Goal: Task Accomplishment & Management: Use online tool/utility

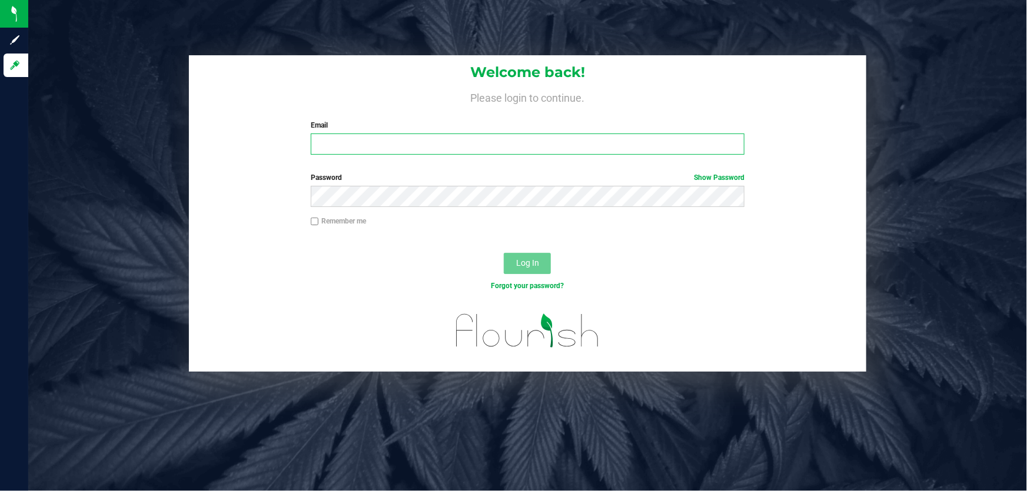
click at [378, 141] on input "Email" at bounding box center [528, 144] width 434 height 21
type input "[EMAIL_ADDRESS][DOMAIN_NAME]"
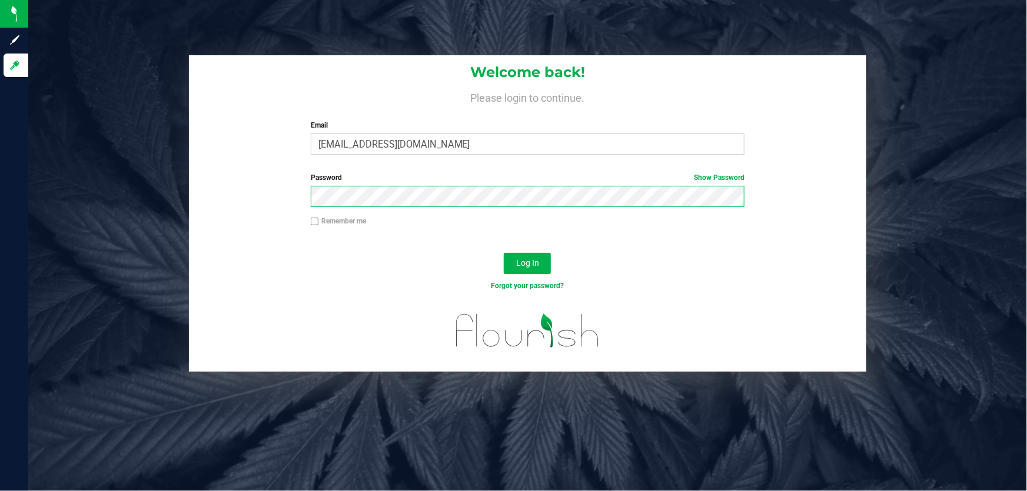
click at [504, 253] on button "Log In" at bounding box center [527, 263] width 47 height 21
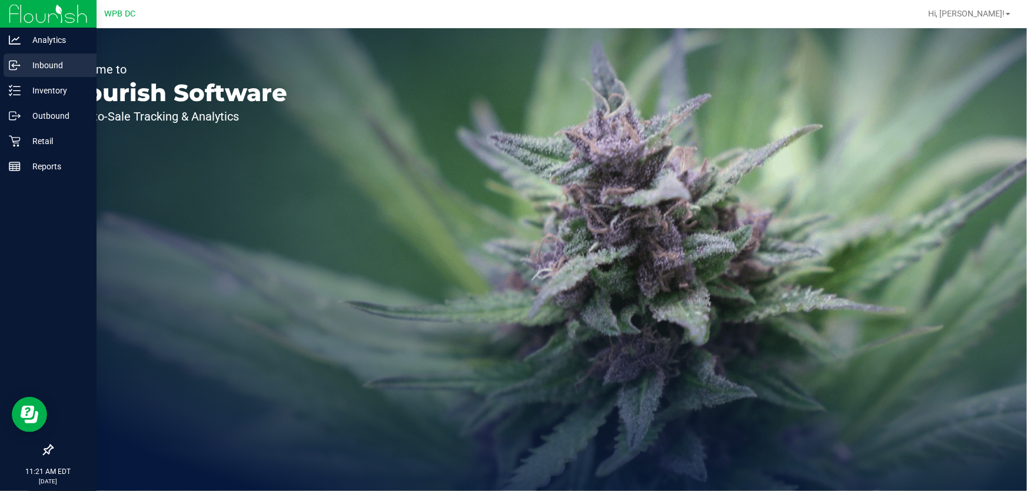
click at [14, 57] on div "Inbound" at bounding box center [50, 66] width 93 height 24
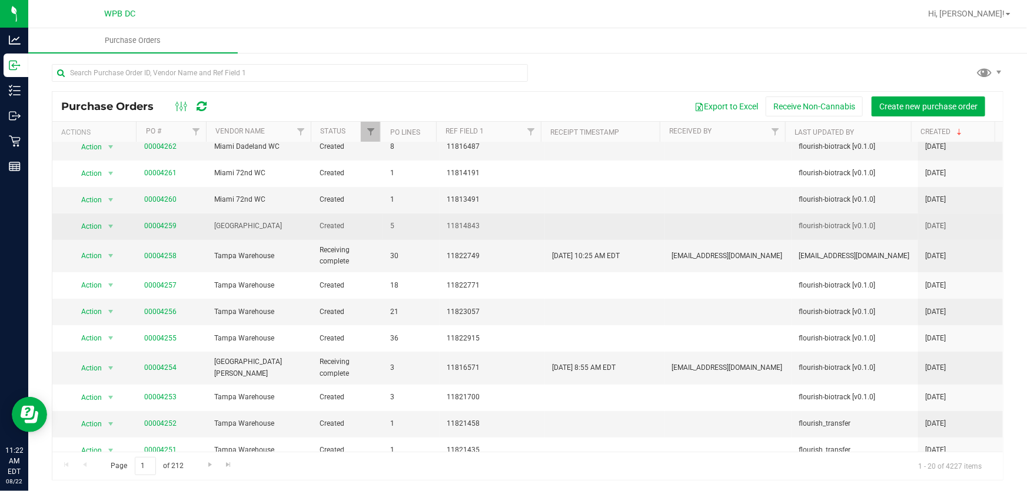
scroll to position [53, 0]
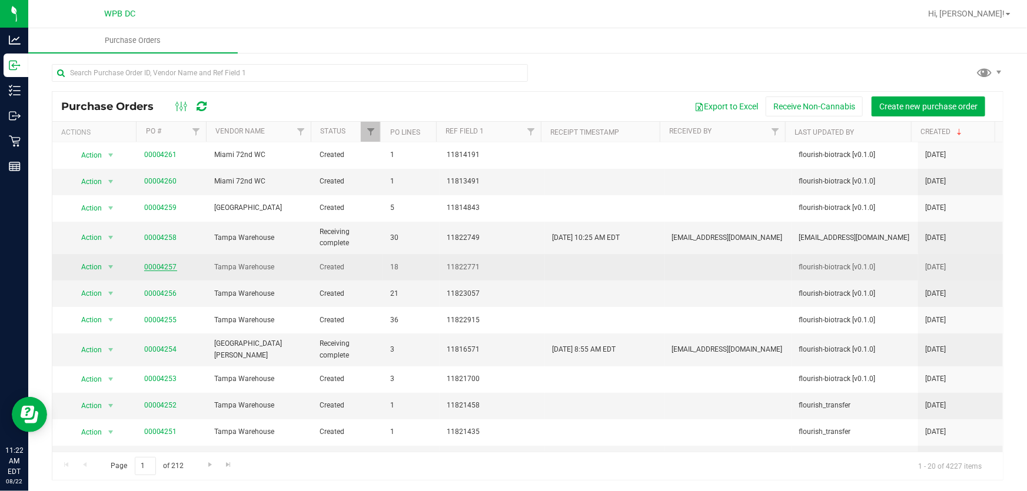
click at [153, 267] on link "00004257" at bounding box center [160, 267] width 33 height 8
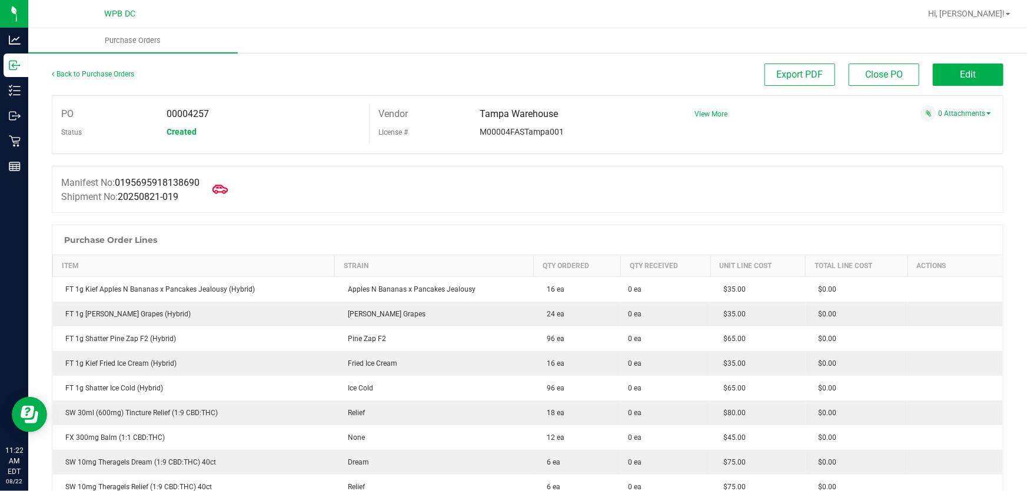
click at [227, 188] on icon at bounding box center [219, 189] width 15 height 9
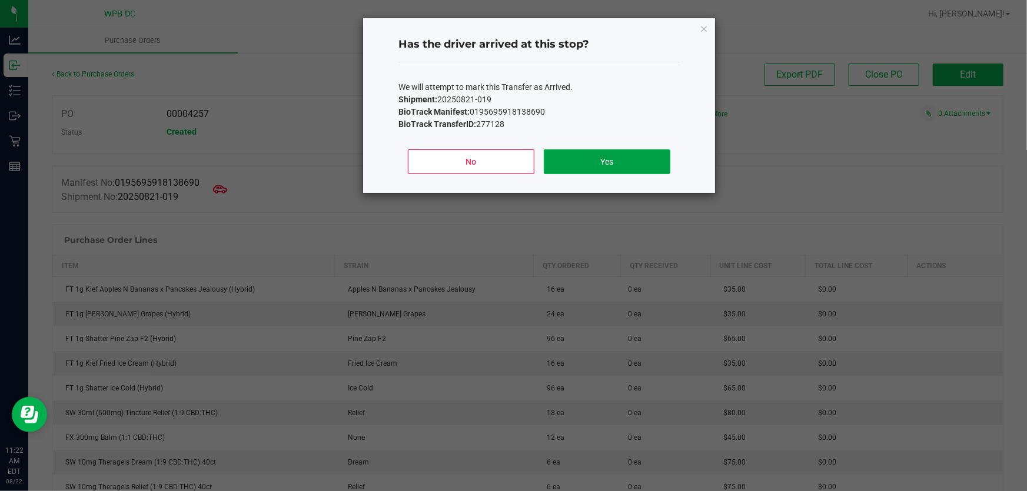
click at [643, 169] on button "Yes" at bounding box center [607, 161] width 127 height 25
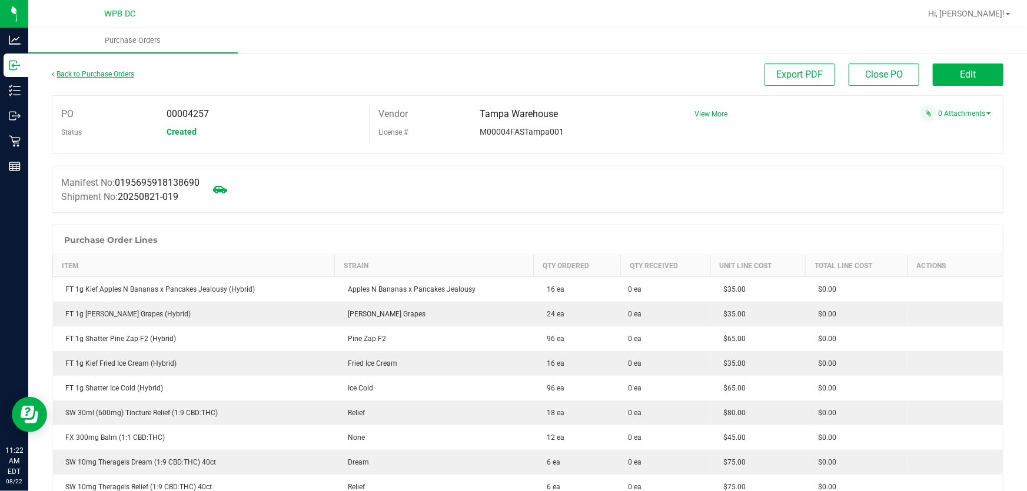
click at [88, 74] on link "Back to Purchase Orders" at bounding box center [93, 74] width 82 height 8
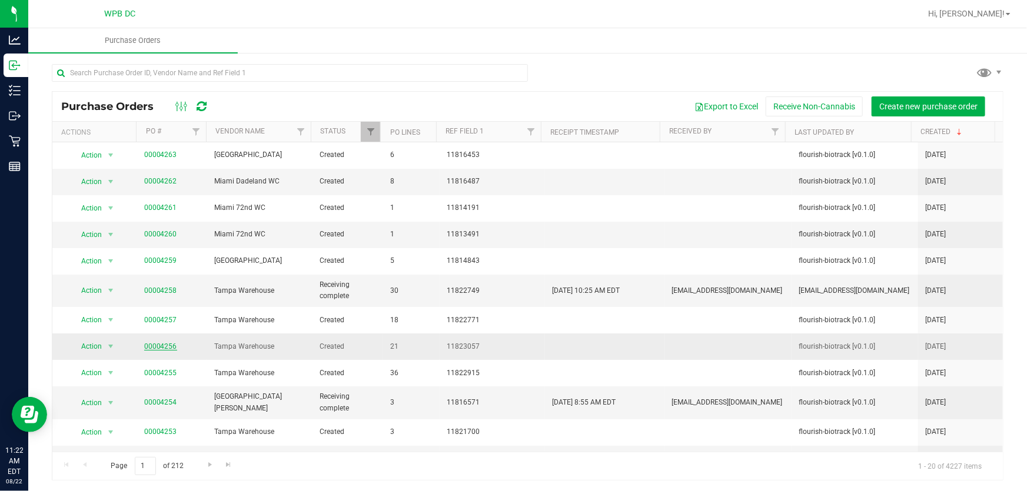
click at [145, 348] on link "00004256" at bounding box center [160, 346] width 33 height 8
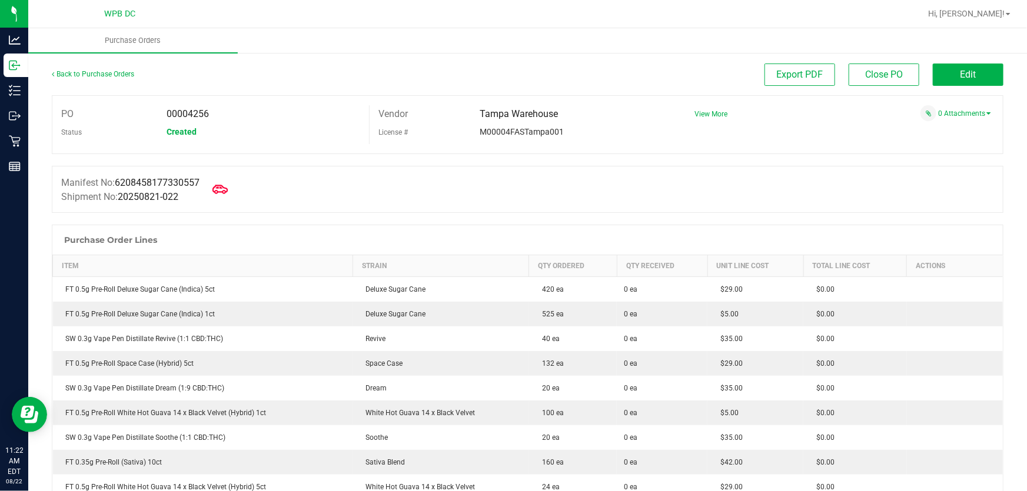
click at [226, 192] on icon at bounding box center [219, 189] width 15 height 9
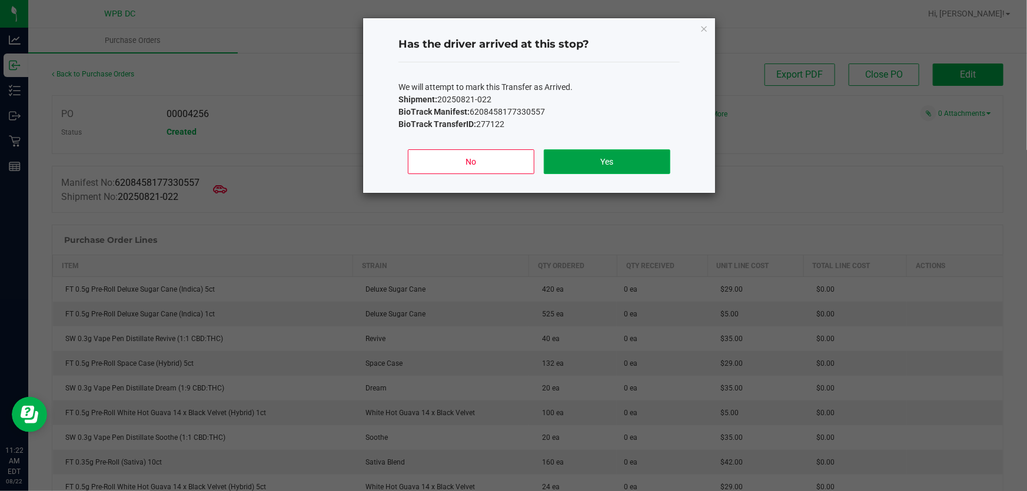
click at [638, 165] on button "Yes" at bounding box center [607, 161] width 127 height 25
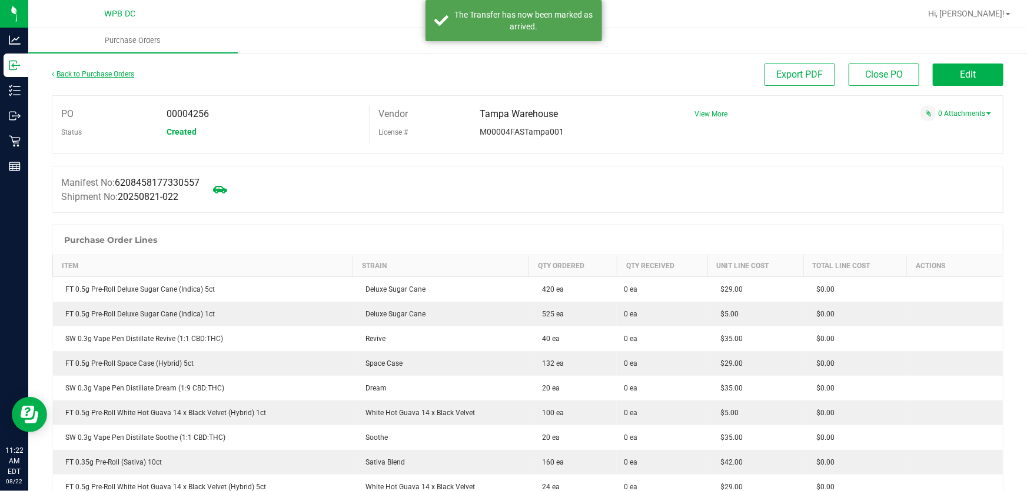
click at [66, 76] on link "Back to Purchase Orders" at bounding box center [93, 74] width 82 height 8
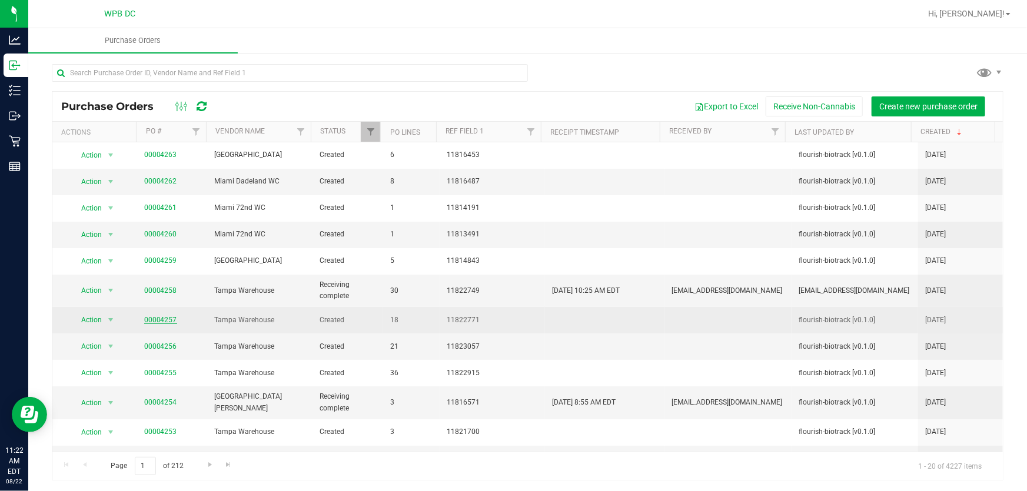
click at [161, 323] on link "00004257" at bounding box center [160, 320] width 33 height 8
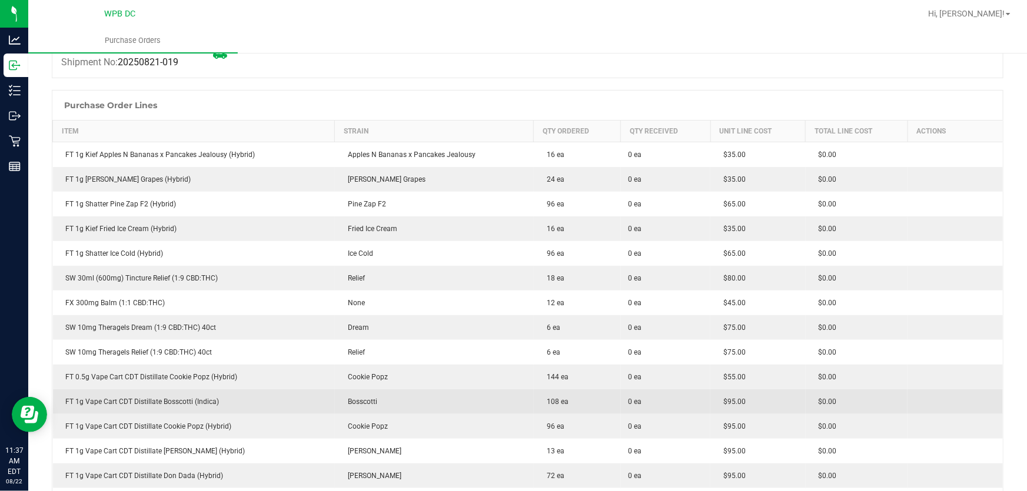
scroll to position [107, 0]
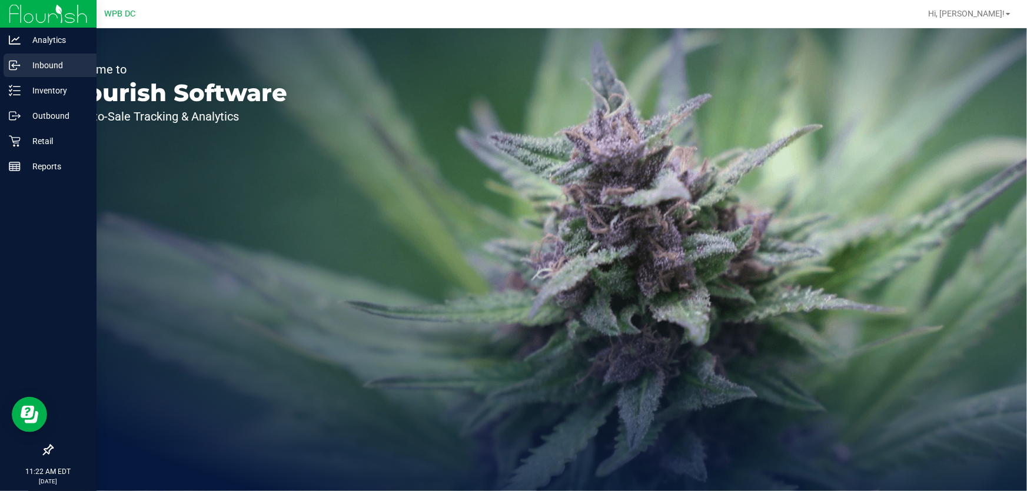
click at [51, 70] on p "Inbound" at bounding box center [56, 65] width 71 height 14
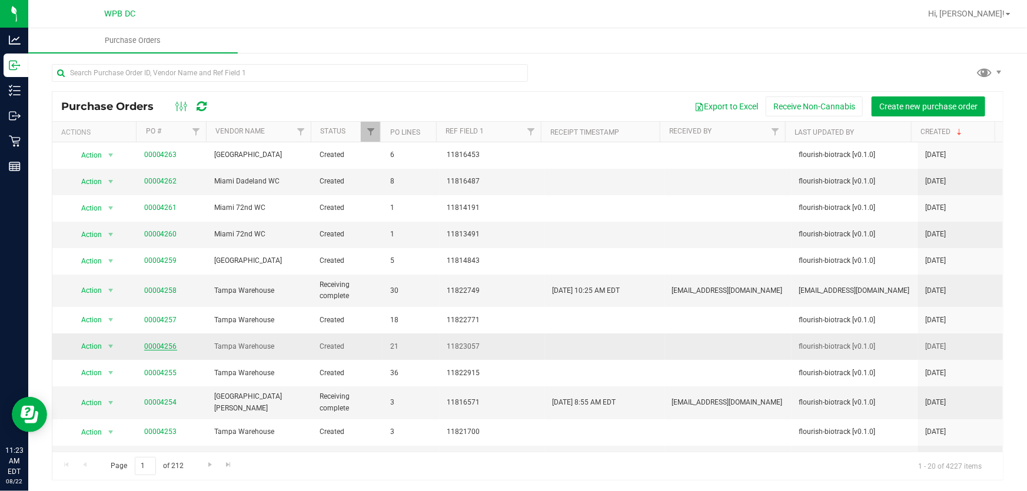
click at [166, 346] on link "00004256" at bounding box center [160, 346] width 33 height 8
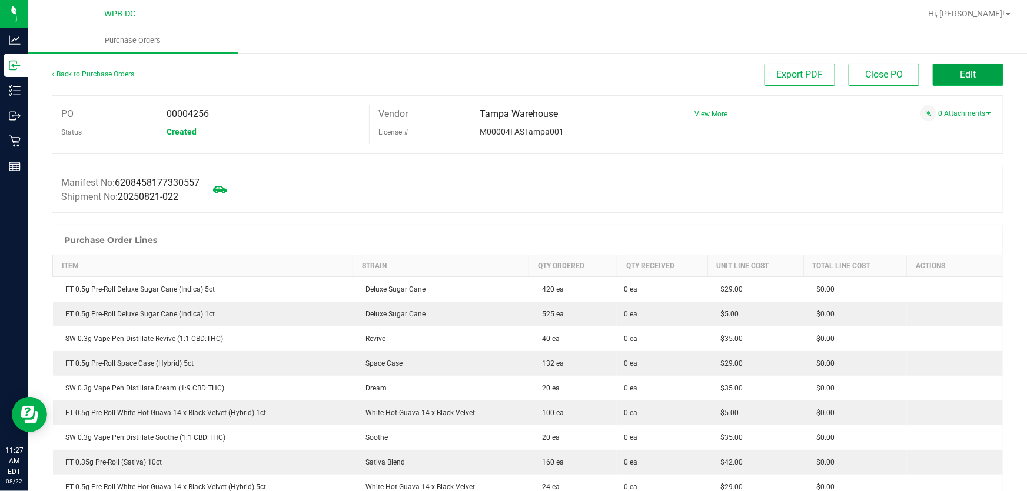
click at [961, 77] on span "Edit" at bounding box center [968, 74] width 16 height 11
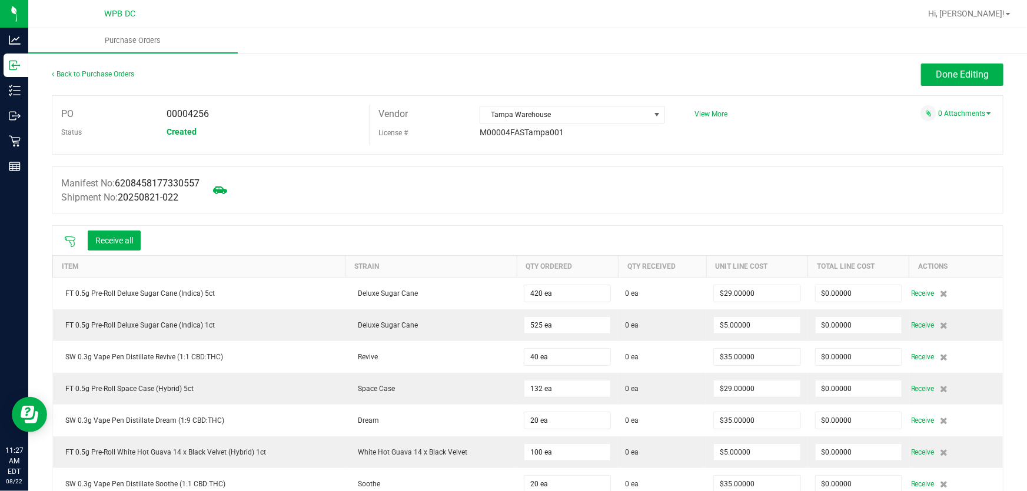
click at [73, 237] on icon at bounding box center [70, 242] width 12 height 12
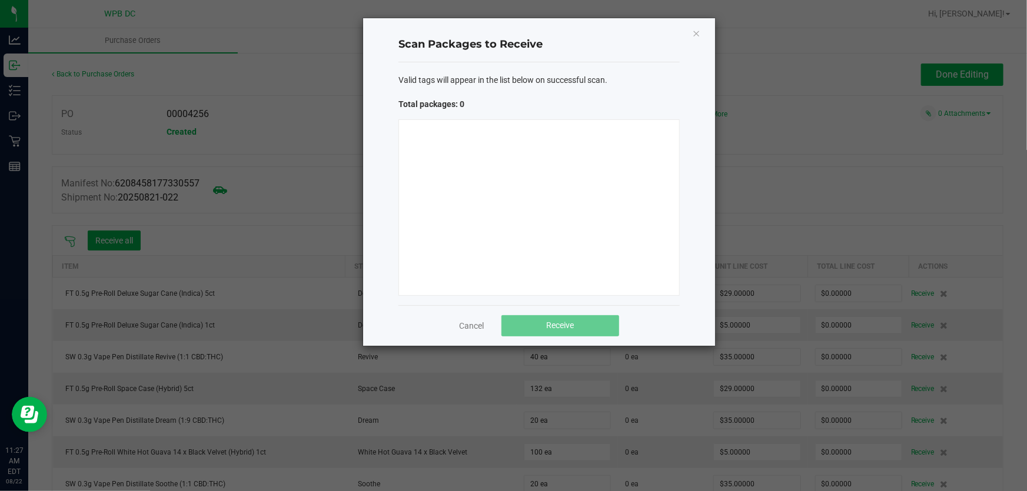
click at [577, 184] on div at bounding box center [538, 207] width 281 height 177
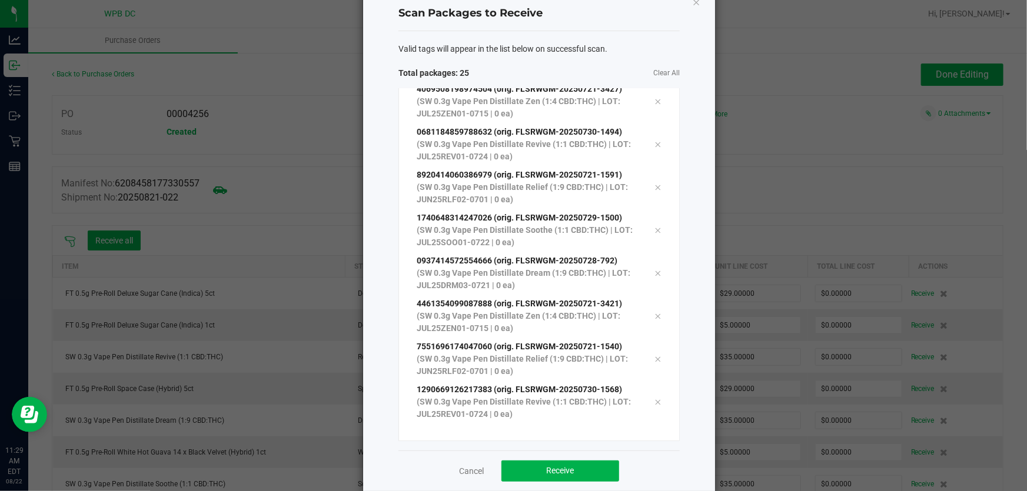
scroll to position [48, 0]
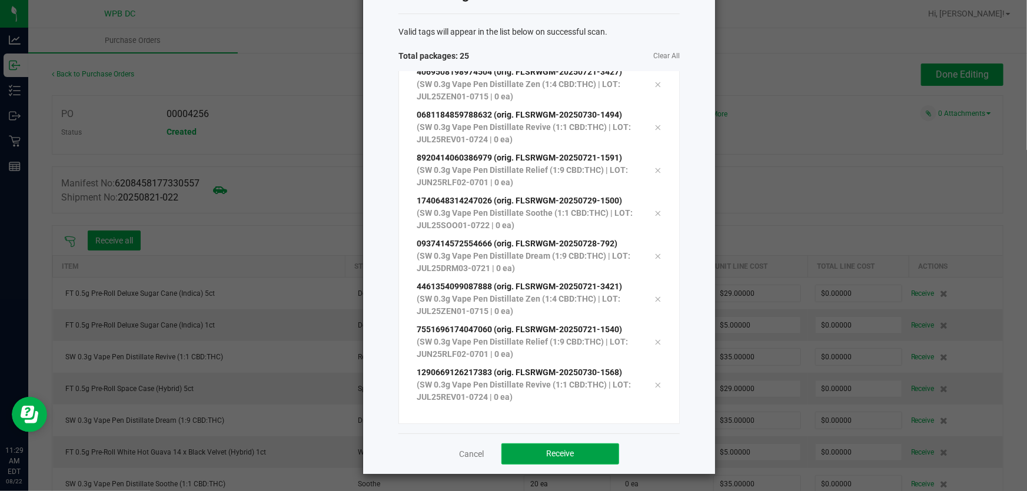
click at [554, 459] on button "Receive" at bounding box center [560, 454] width 118 height 21
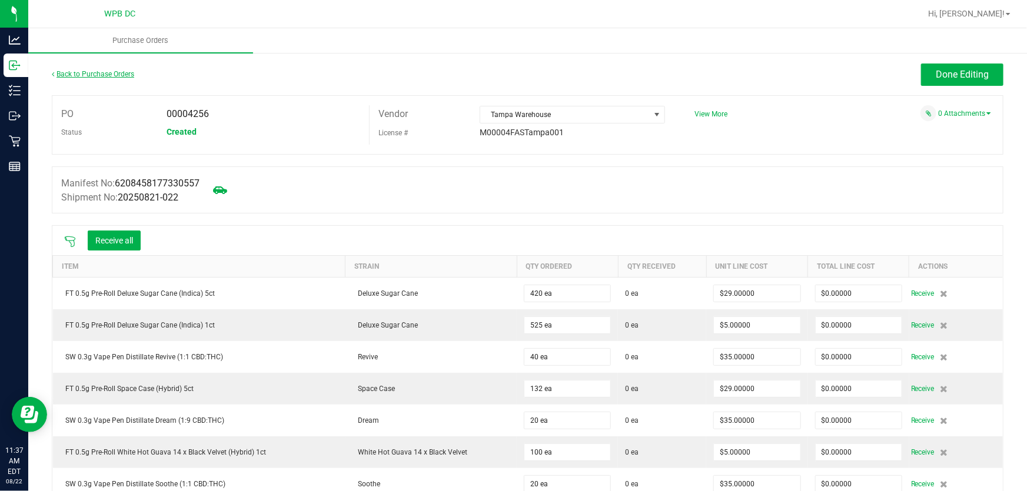
click at [129, 76] on link "Back to Purchase Orders" at bounding box center [93, 74] width 82 height 8
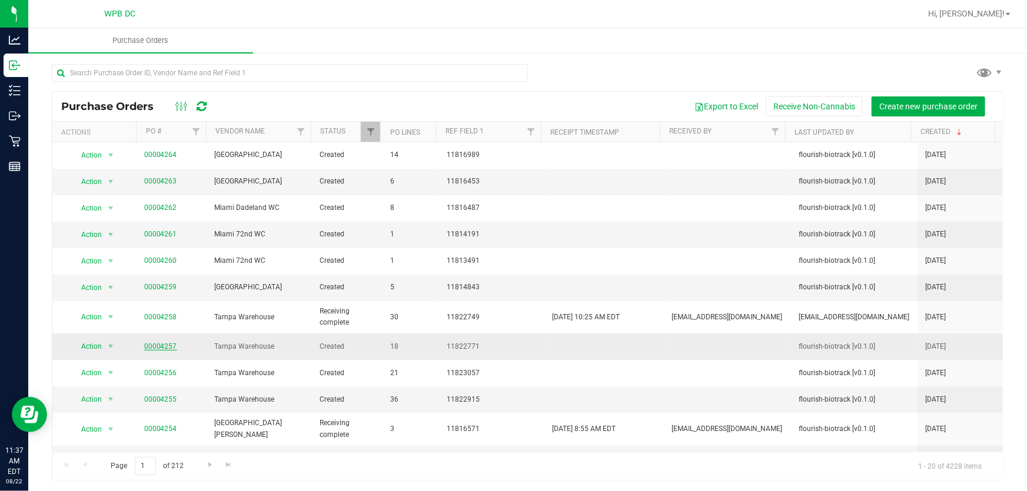
click at [154, 347] on link "00004257" at bounding box center [160, 346] width 33 height 8
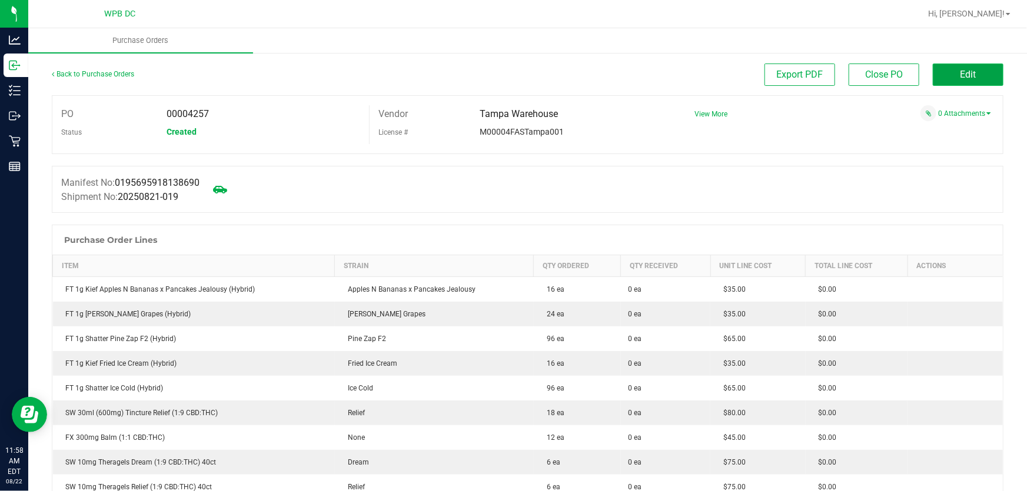
click at [960, 70] on span "Edit" at bounding box center [968, 74] width 16 height 11
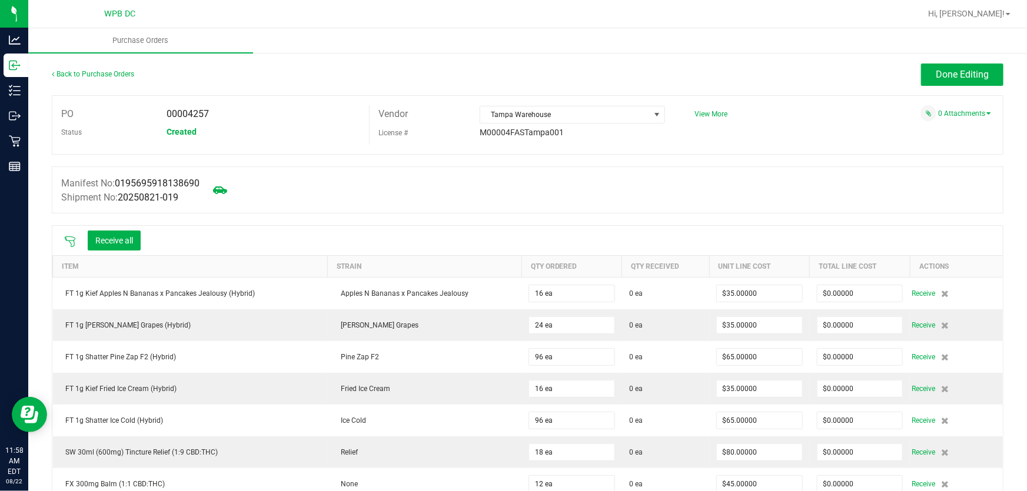
click at [65, 241] on icon at bounding box center [70, 242] width 12 height 12
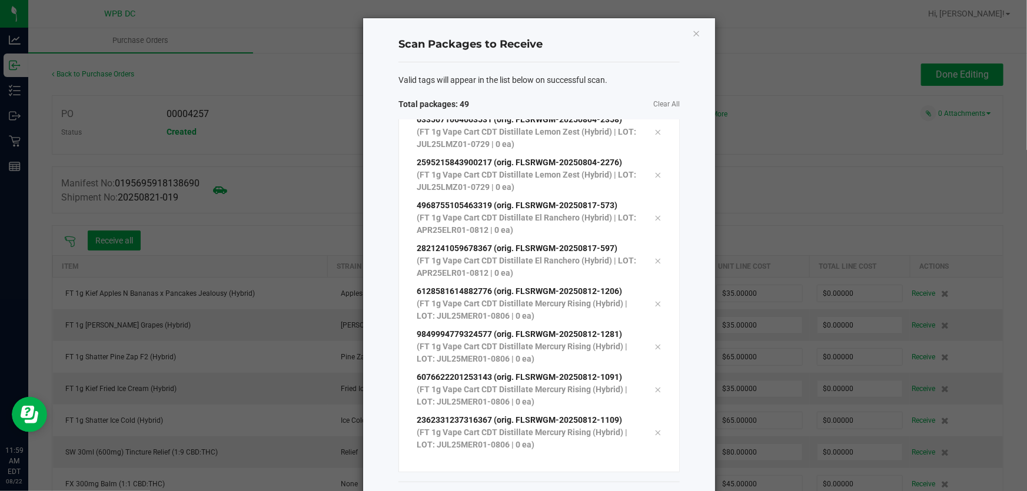
scroll to position [48, 0]
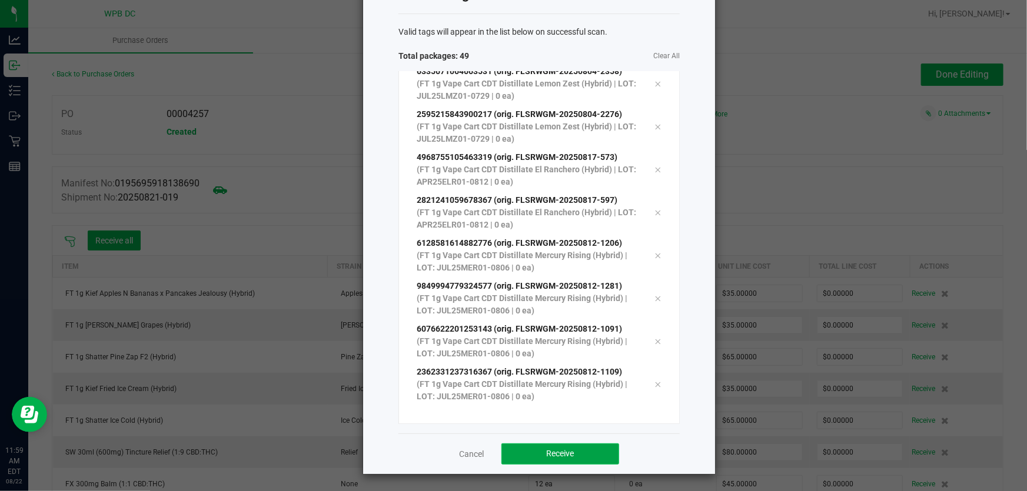
click at [527, 453] on button "Receive" at bounding box center [560, 454] width 118 height 21
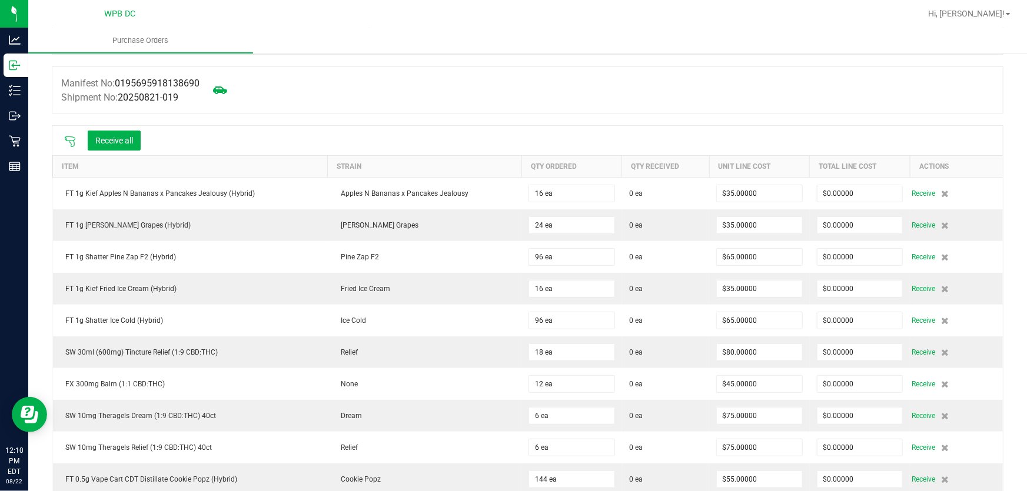
scroll to position [107, 0]
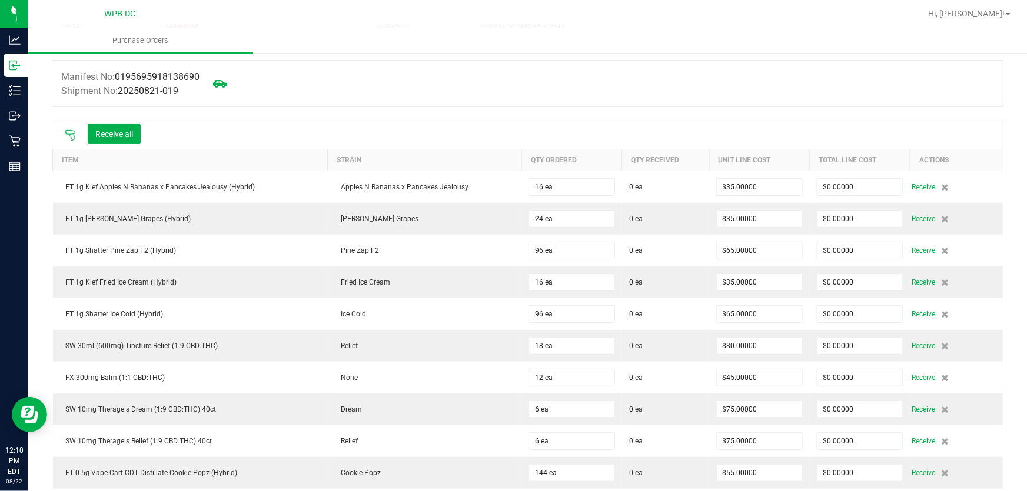
click at [68, 133] on icon at bounding box center [70, 135] width 12 height 12
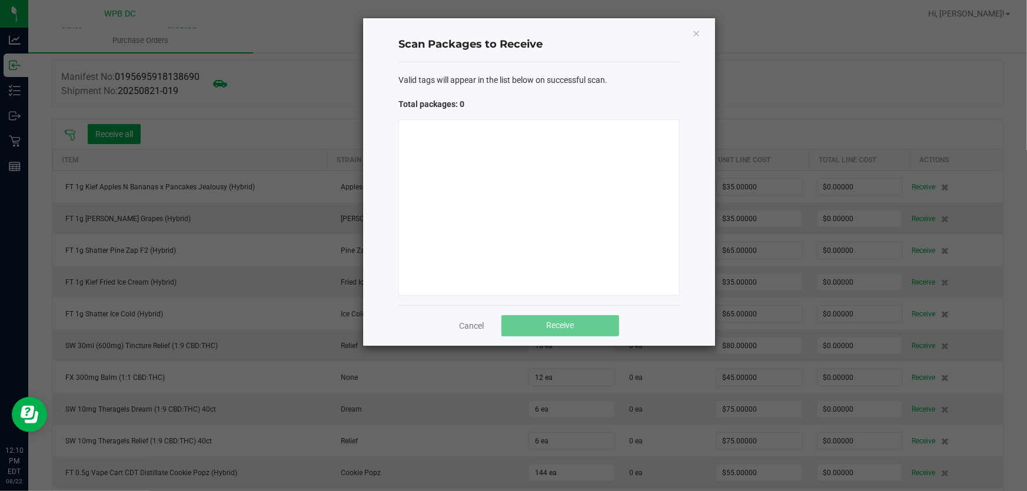
click at [548, 113] on div "Valid tags will appear in the list below on successful scan. Total packages: 0" at bounding box center [538, 183] width 281 height 243
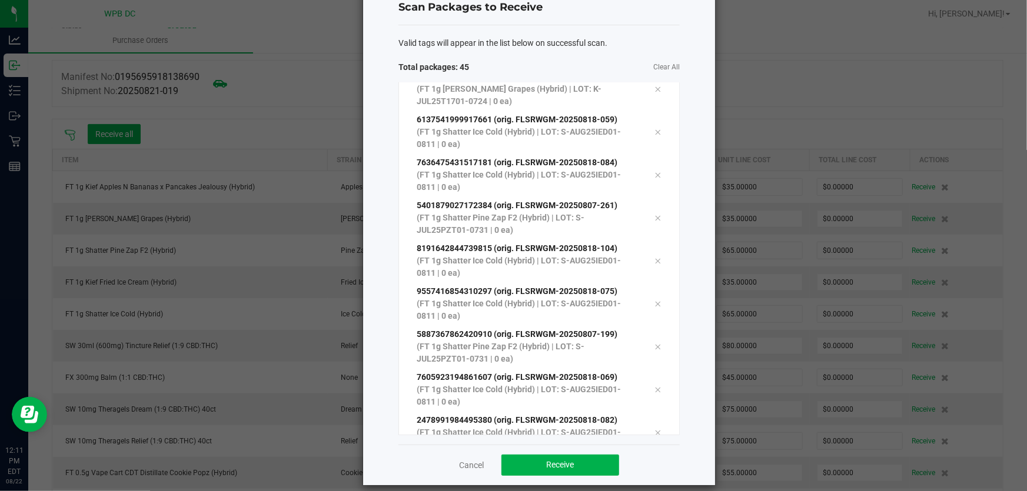
scroll to position [48, 0]
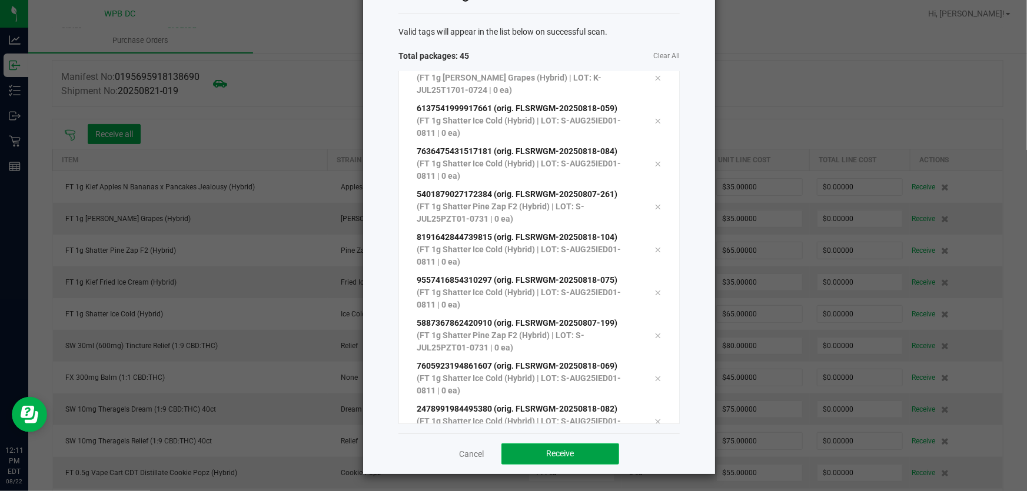
click at [547, 454] on span "Receive" at bounding box center [561, 453] width 28 height 9
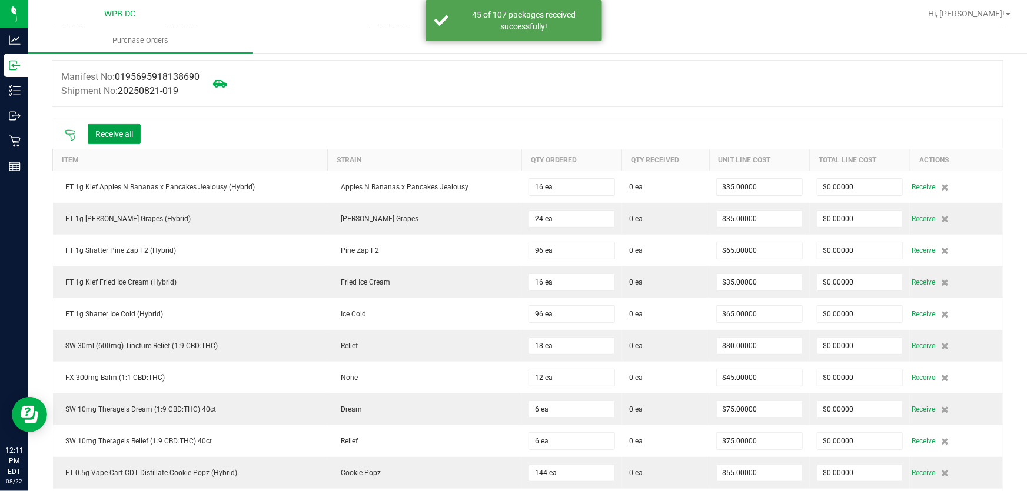
click at [106, 141] on button "Receive all" at bounding box center [114, 134] width 53 height 20
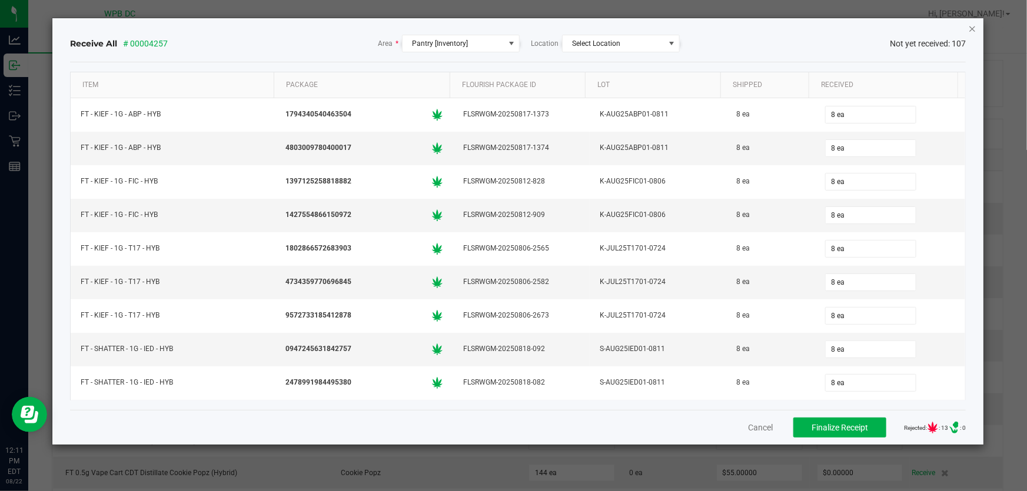
click at [973, 24] on icon "Close" at bounding box center [972, 28] width 8 height 14
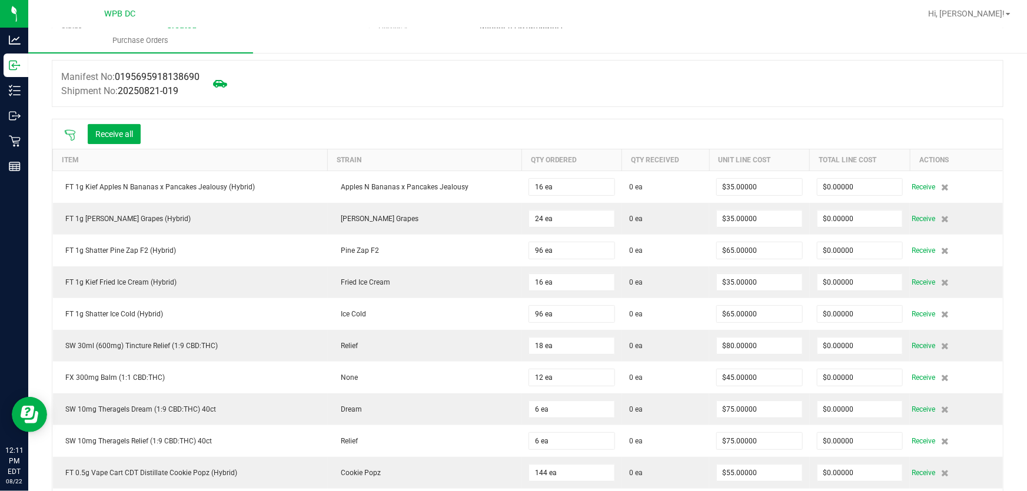
click at [64, 135] on icon at bounding box center [70, 135] width 12 height 12
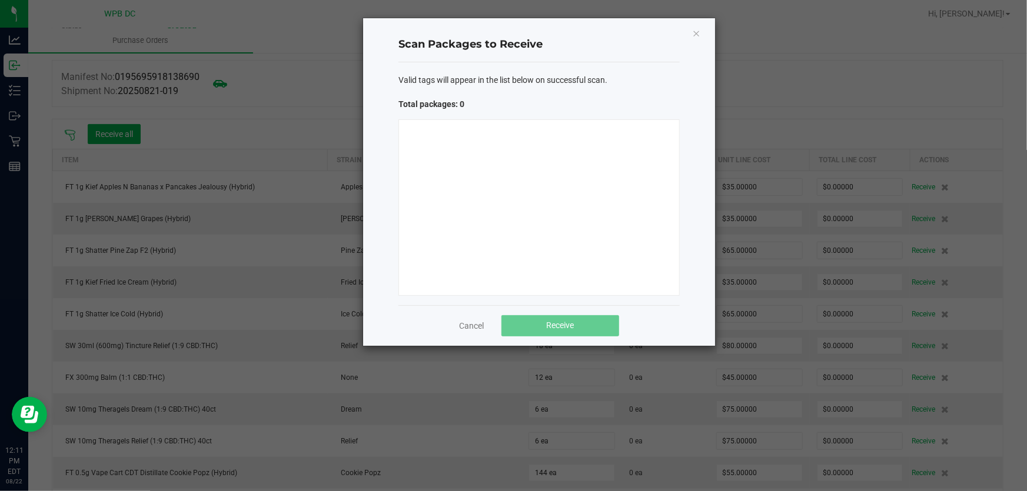
click at [500, 153] on div at bounding box center [538, 207] width 281 height 177
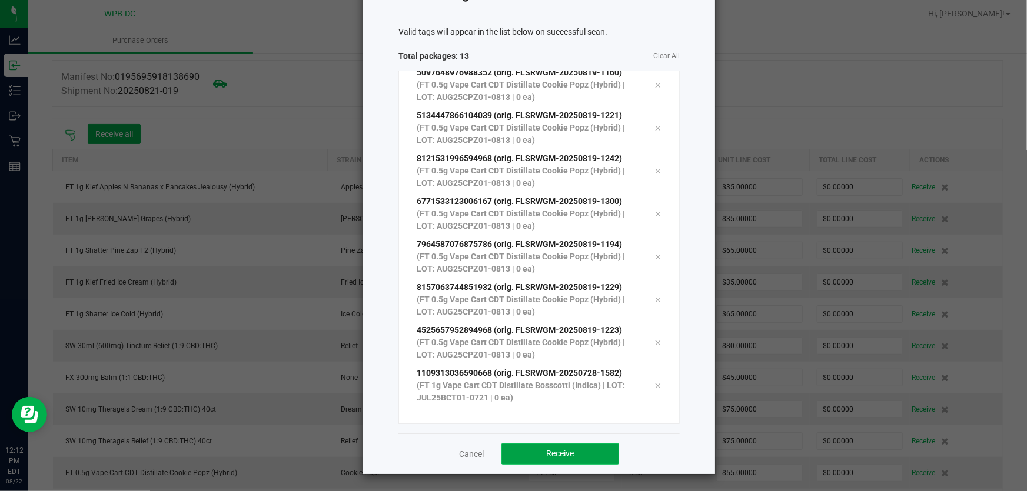
click at [594, 459] on button "Receive" at bounding box center [560, 454] width 118 height 21
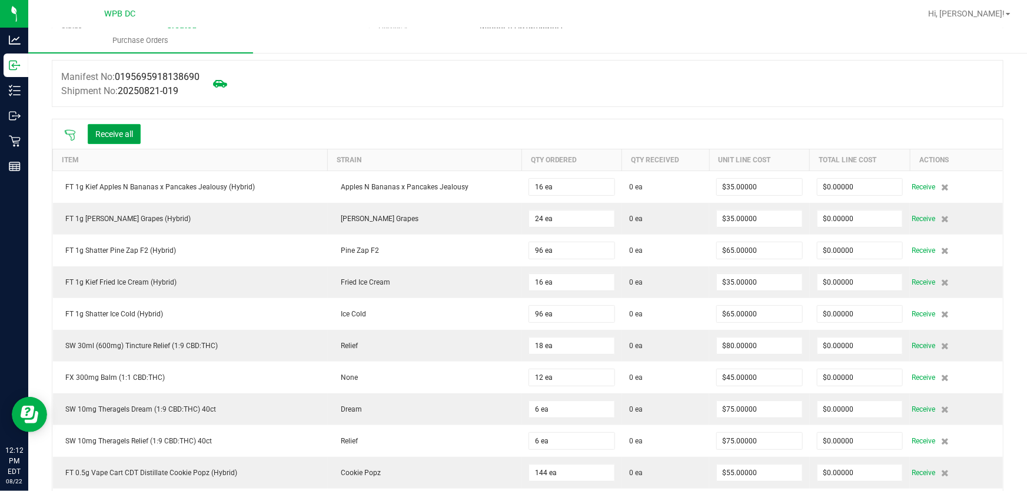
click at [134, 135] on button "Receive all" at bounding box center [114, 134] width 53 height 20
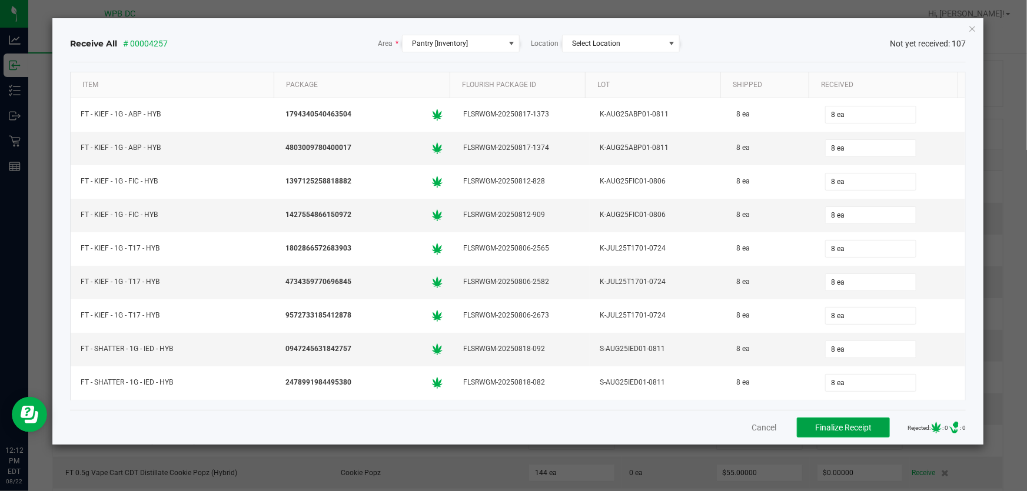
click at [852, 424] on span "Finalize Receipt" at bounding box center [843, 427] width 56 height 9
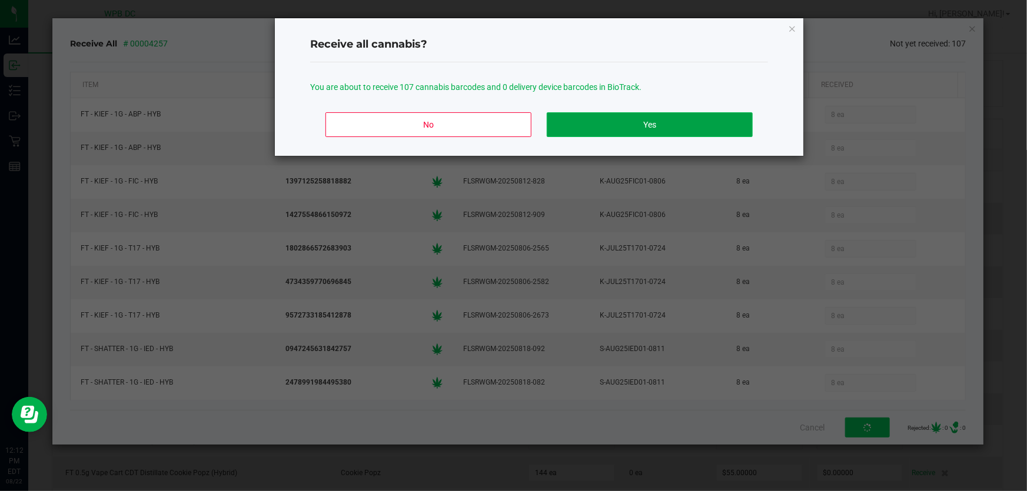
click at [646, 114] on button "Yes" at bounding box center [650, 124] width 206 height 25
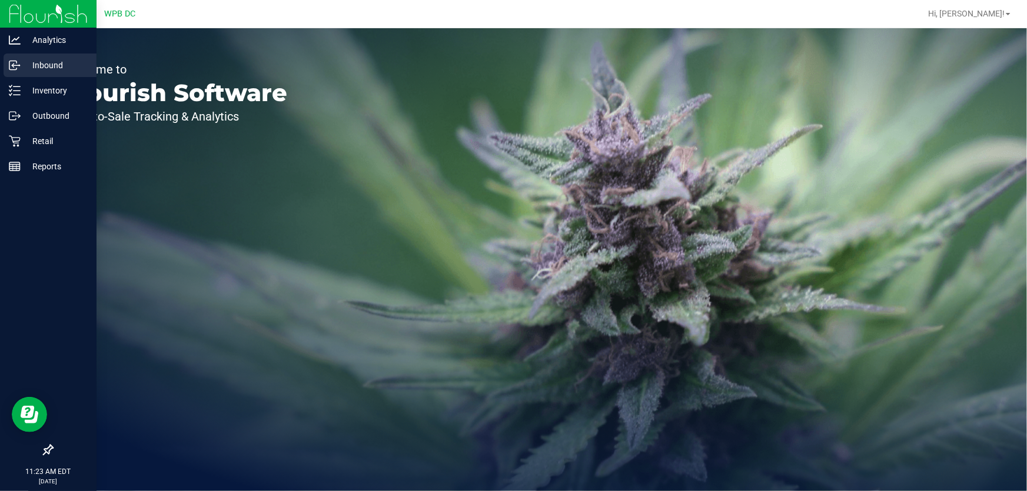
click at [27, 71] on p "Inbound" at bounding box center [56, 65] width 71 height 14
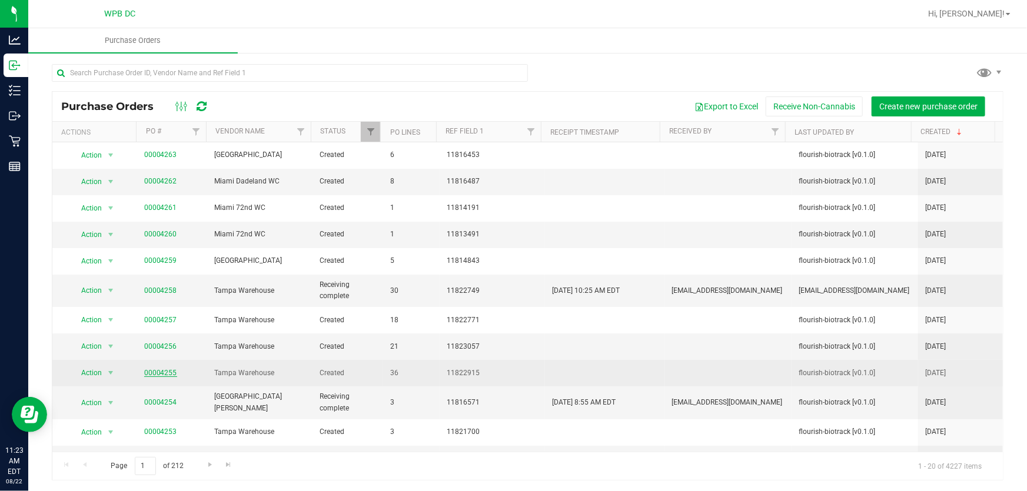
click at [165, 372] on link "00004255" at bounding box center [160, 373] width 33 height 8
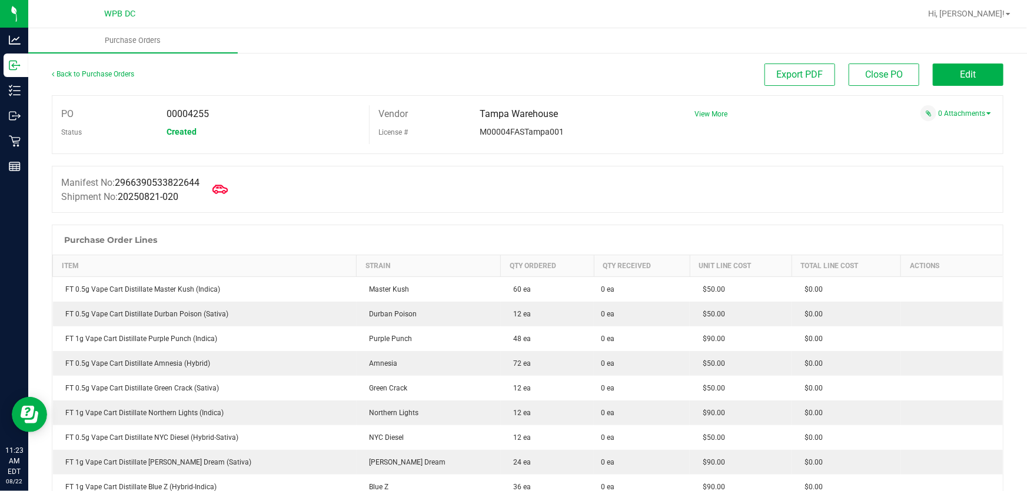
click at [224, 184] on icon at bounding box center [219, 189] width 15 height 15
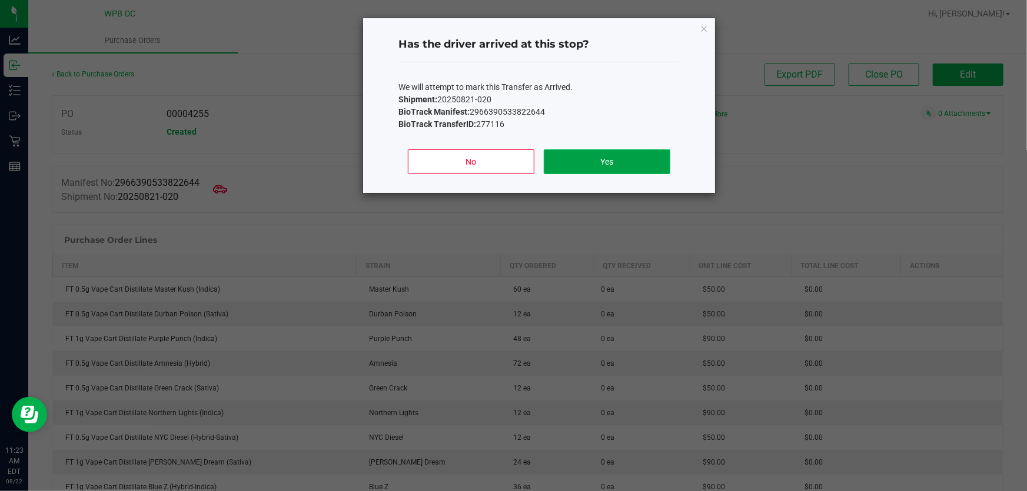
click at [570, 153] on button "Yes" at bounding box center [607, 161] width 127 height 25
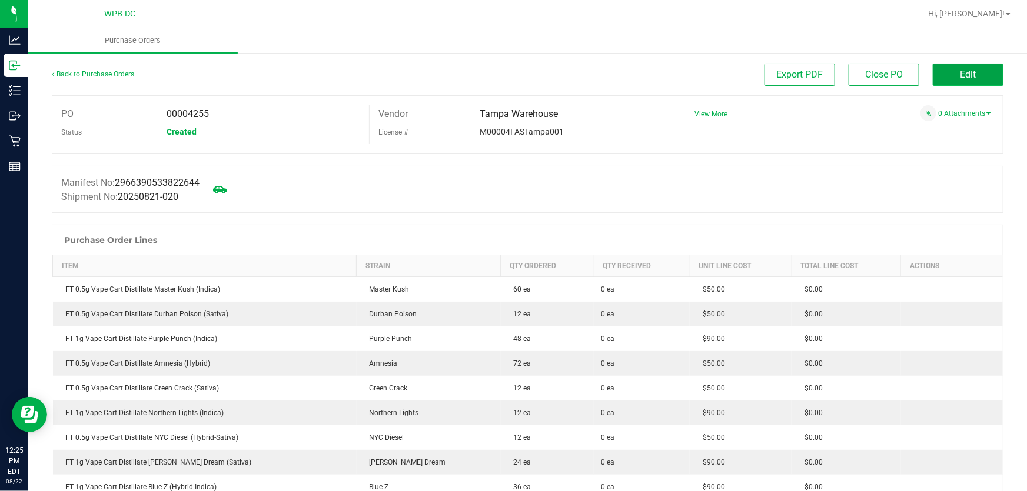
click at [974, 79] on button "Edit" at bounding box center [968, 75] width 71 height 22
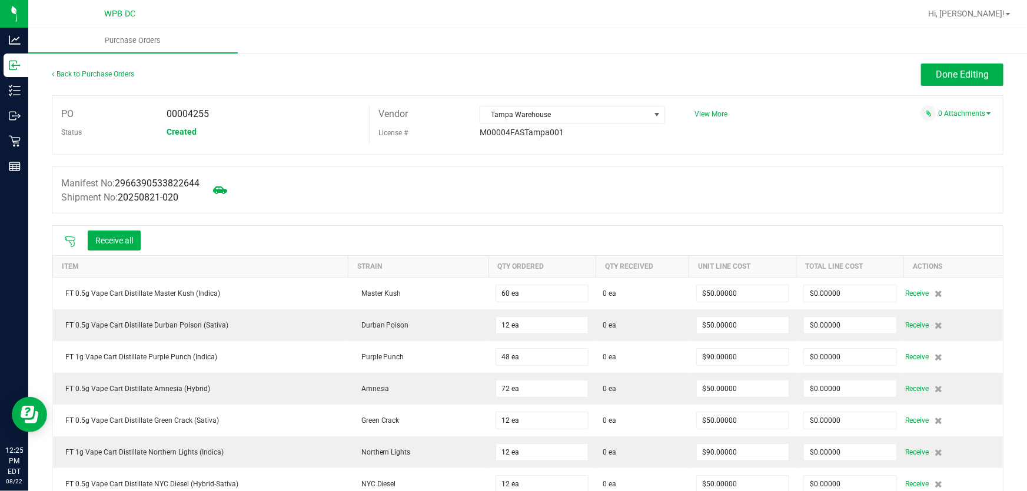
click at [73, 244] on icon at bounding box center [70, 242] width 12 height 12
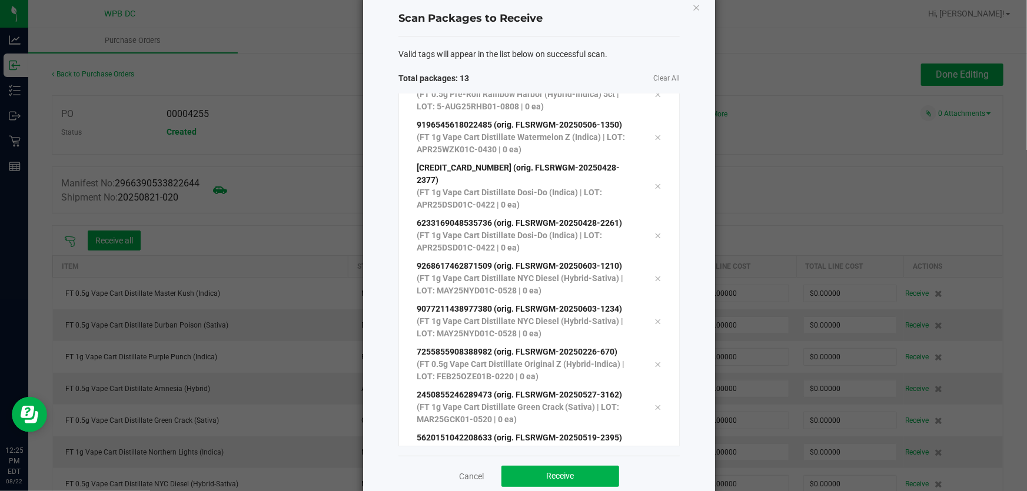
scroll to position [48, 0]
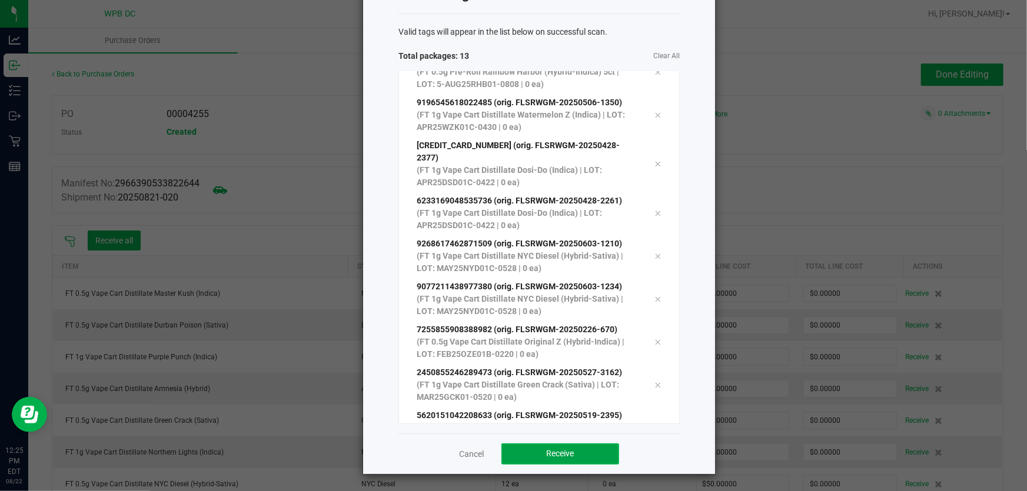
click at [568, 458] on span "Receive" at bounding box center [561, 453] width 28 height 9
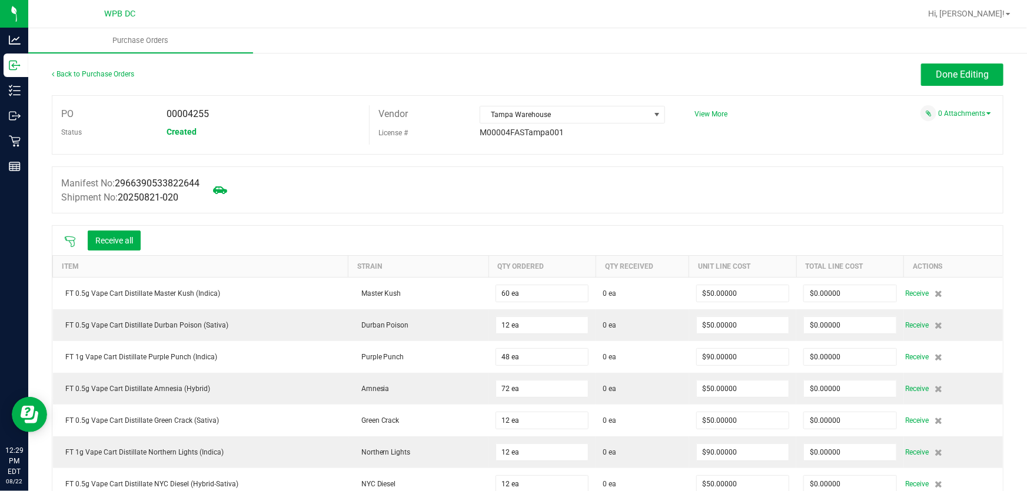
click at [69, 241] on icon at bounding box center [70, 242] width 11 height 11
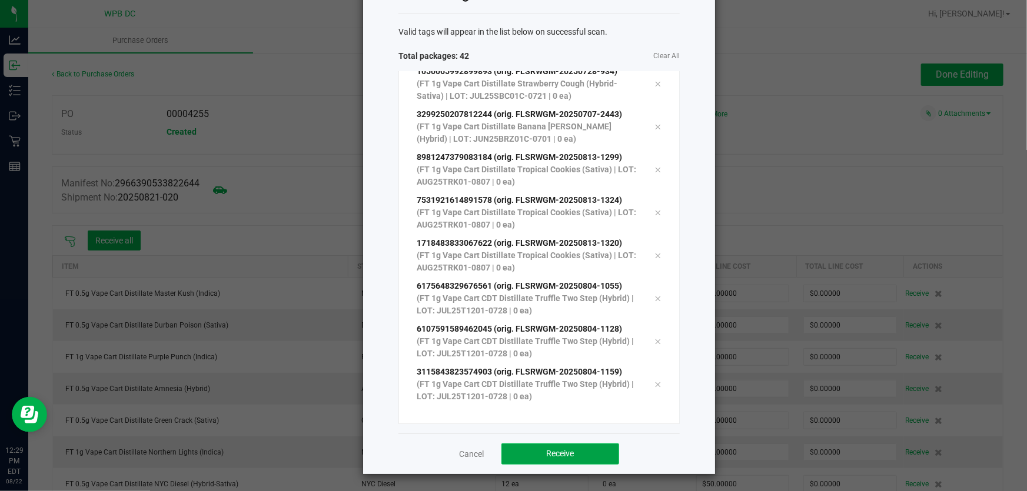
click at [555, 454] on span "Receive" at bounding box center [561, 453] width 28 height 9
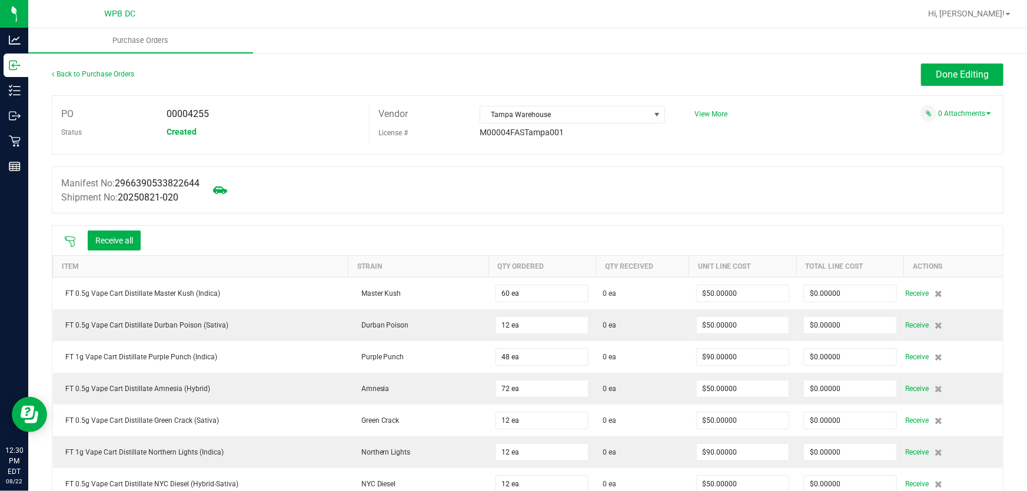
click at [72, 243] on icon at bounding box center [70, 242] width 12 height 12
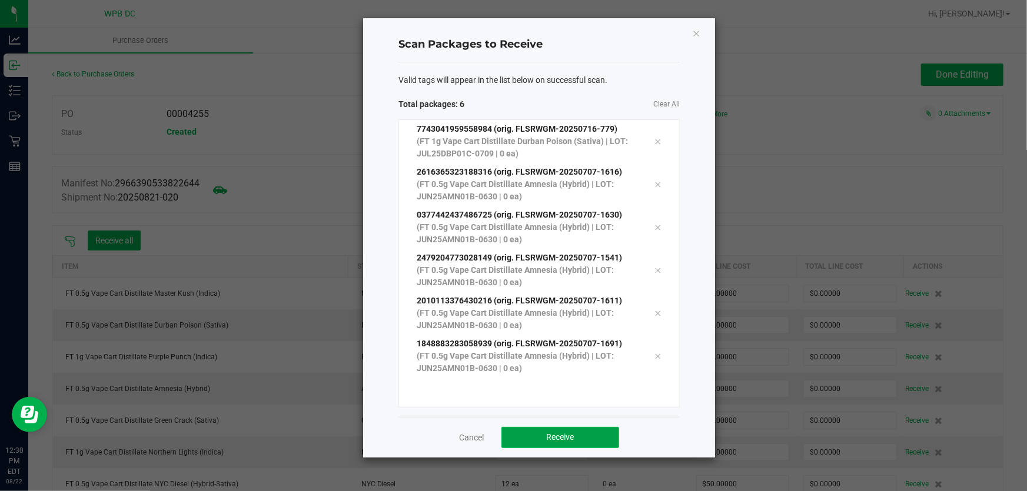
click at [527, 427] on button "Receive" at bounding box center [560, 437] width 118 height 21
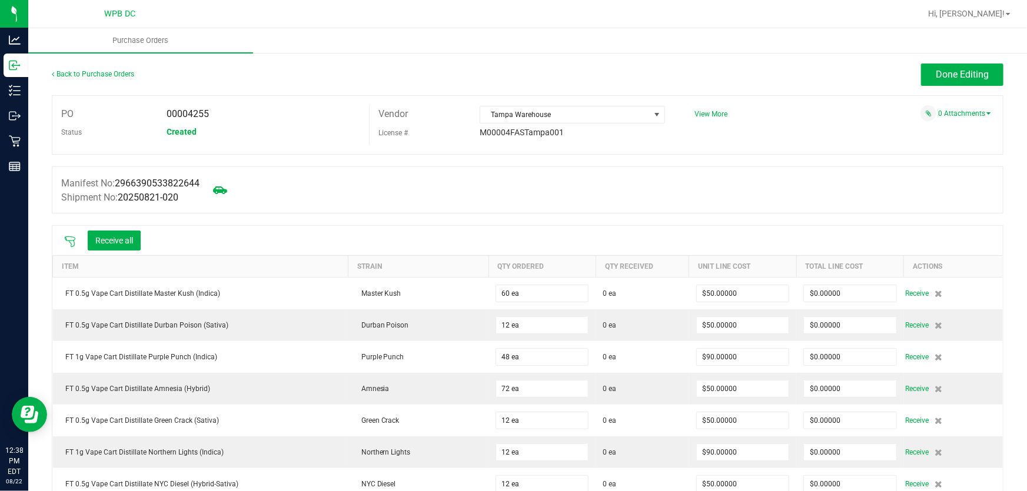
click at [70, 238] on icon at bounding box center [70, 242] width 12 height 12
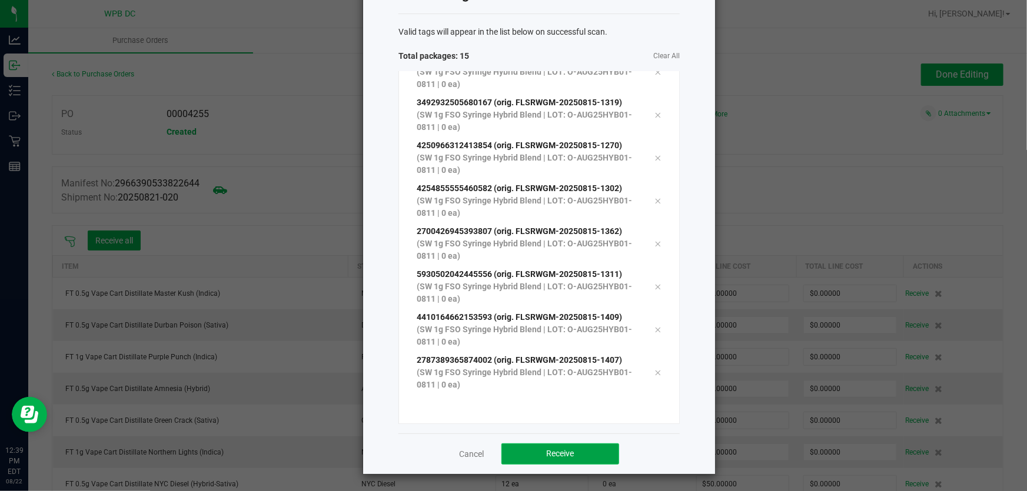
click at [581, 453] on button "Receive" at bounding box center [560, 454] width 118 height 21
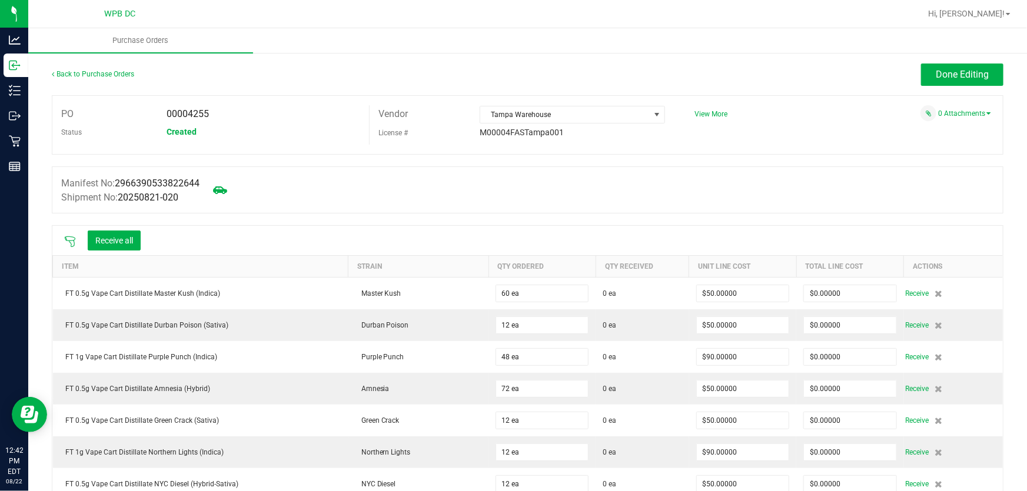
click at [68, 237] on icon at bounding box center [70, 242] width 12 height 12
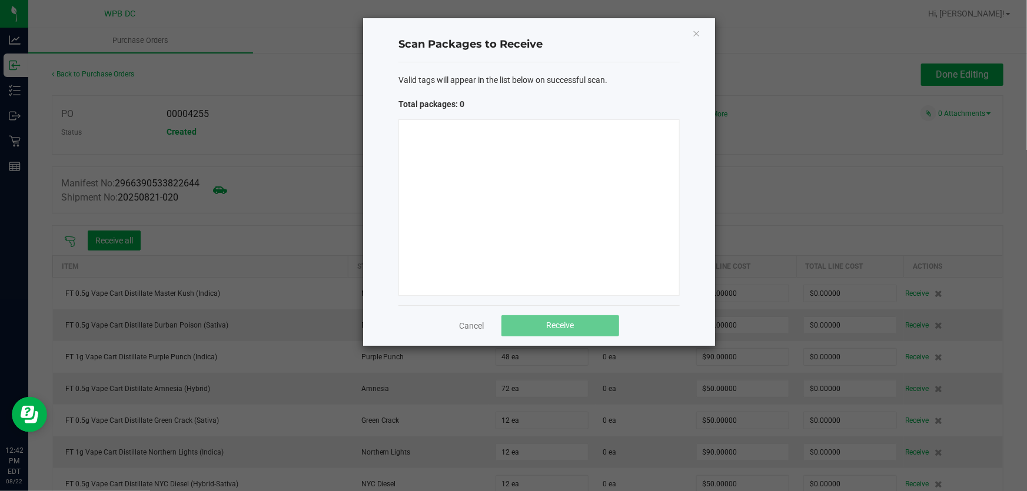
click at [445, 182] on div at bounding box center [538, 207] width 281 height 177
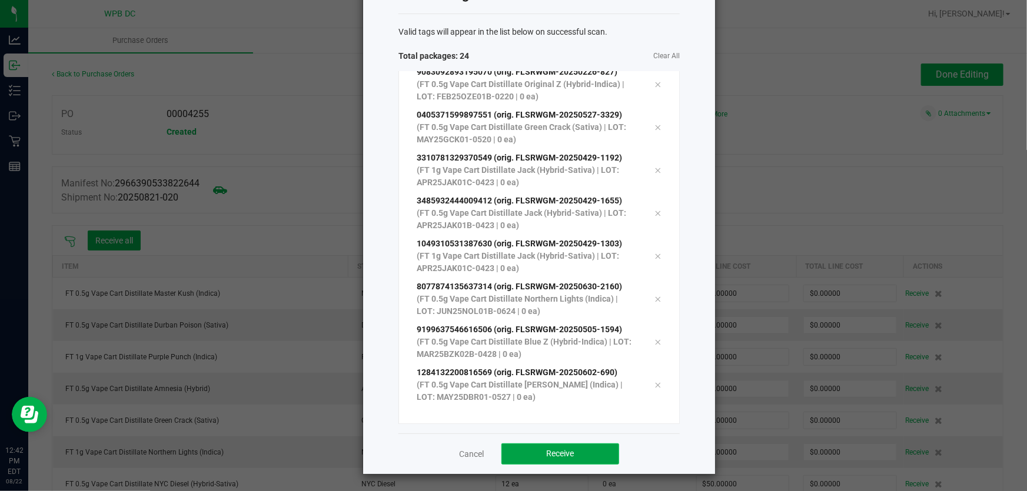
click at [574, 460] on button "Receive" at bounding box center [560, 454] width 118 height 21
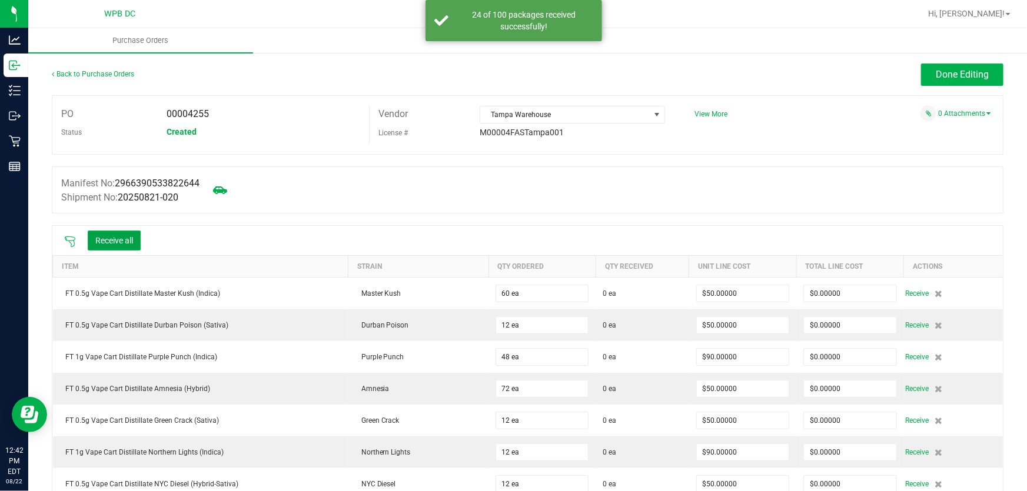
click at [137, 242] on button "Receive all" at bounding box center [114, 241] width 53 height 20
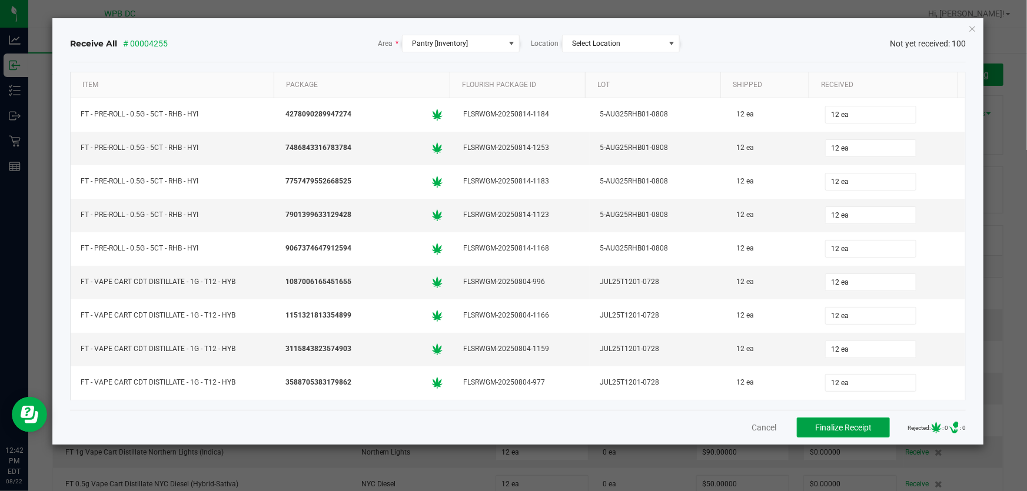
click at [815, 429] on span "Finalize Receipt" at bounding box center [843, 427] width 56 height 9
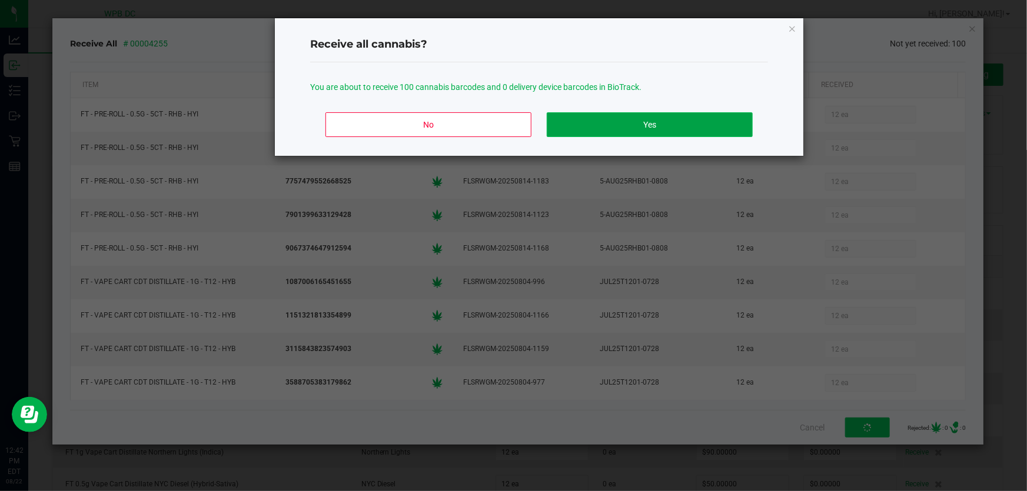
click at [688, 116] on button "Yes" at bounding box center [650, 124] width 206 height 25
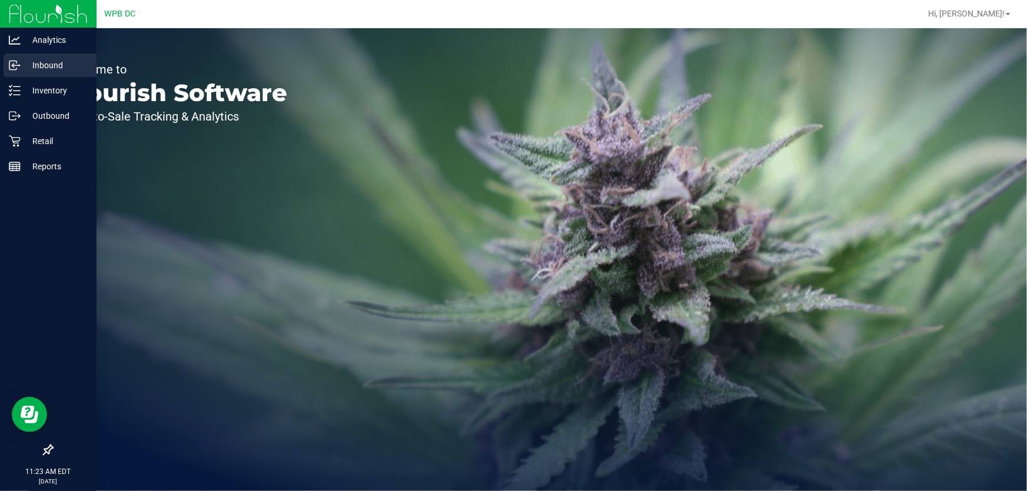
click at [48, 68] on p "Inbound" at bounding box center [56, 65] width 71 height 14
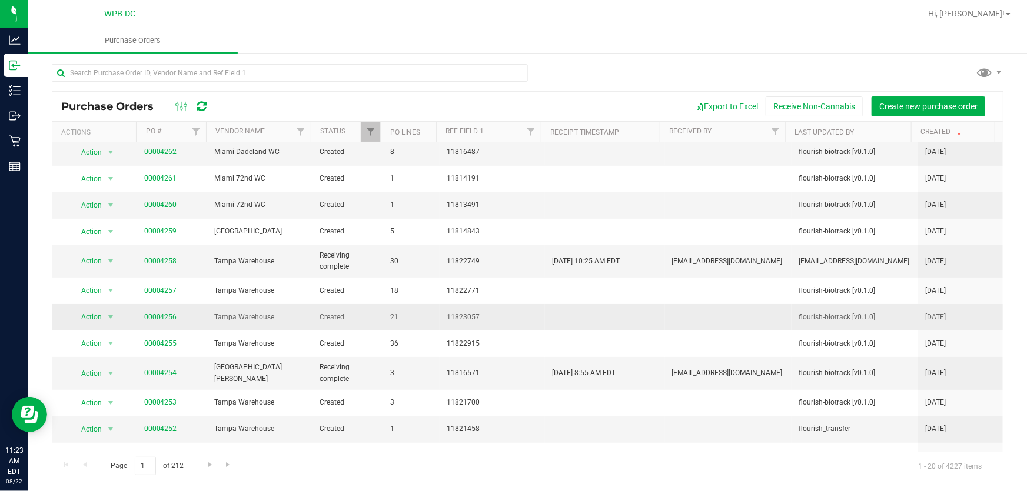
scroll to position [107, 0]
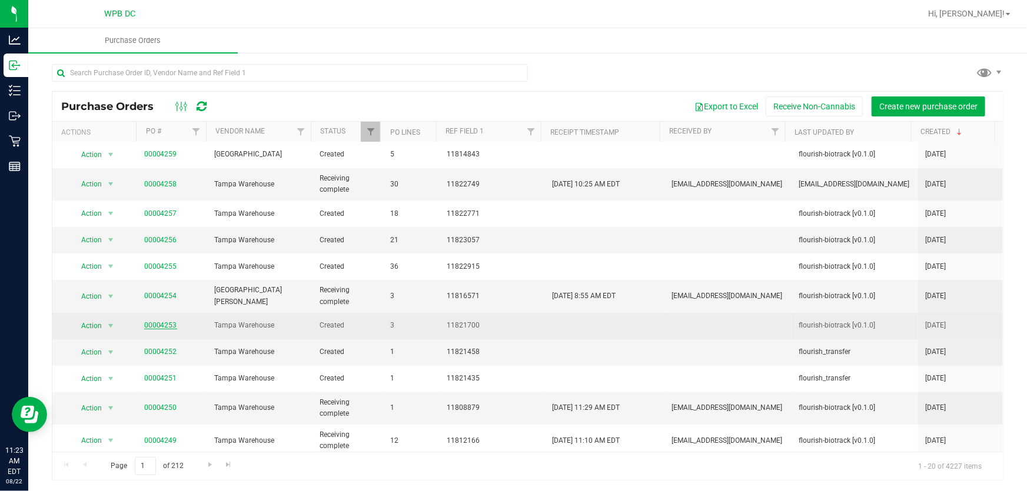
click at [162, 324] on link "00004253" at bounding box center [160, 325] width 33 height 8
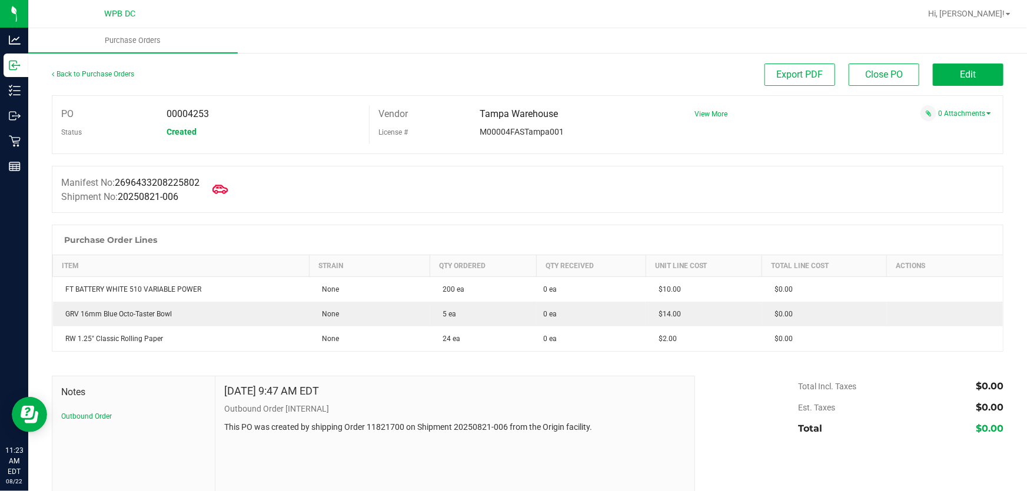
click at [222, 187] on icon at bounding box center [219, 189] width 15 height 9
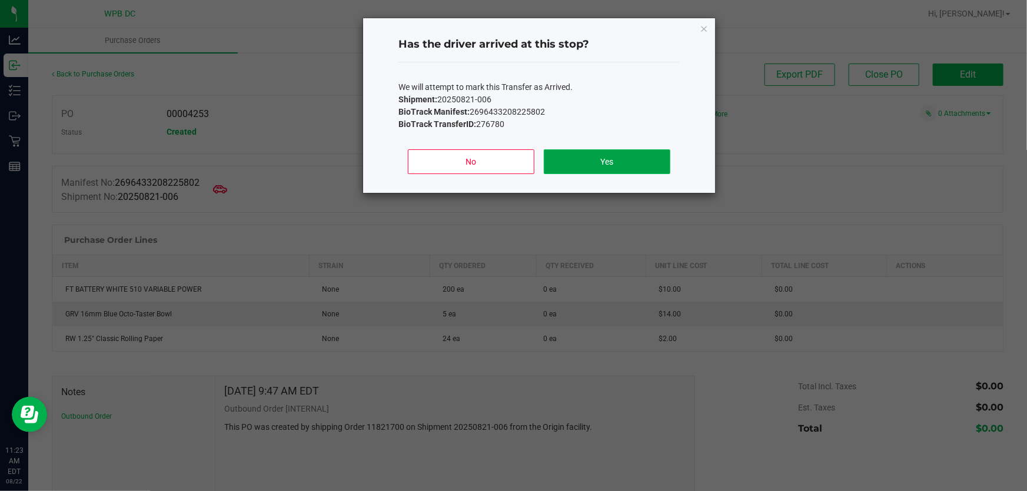
click at [644, 162] on button "Yes" at bounding box center [607, 161] width 127 height 25
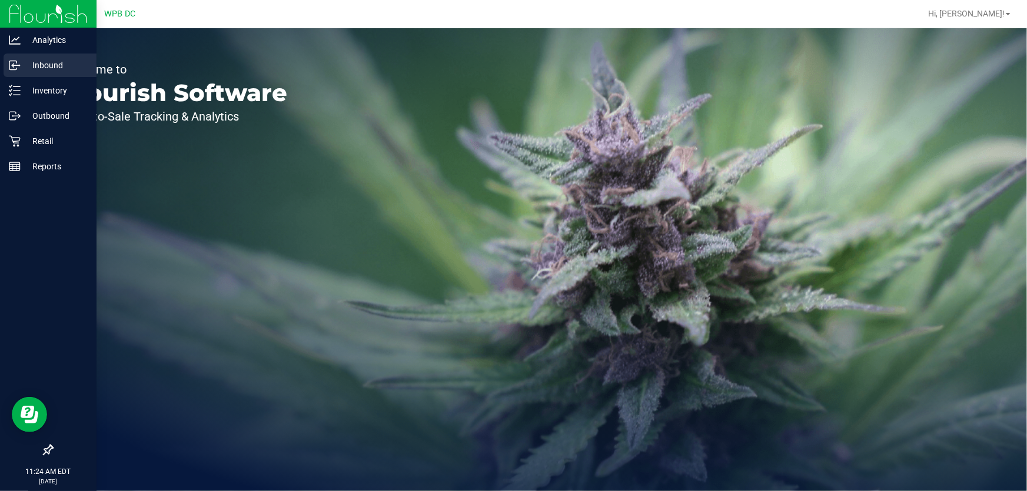
click at [48, 64] on p "Inbound" at bounding box center [56, 65] width 71 height 14
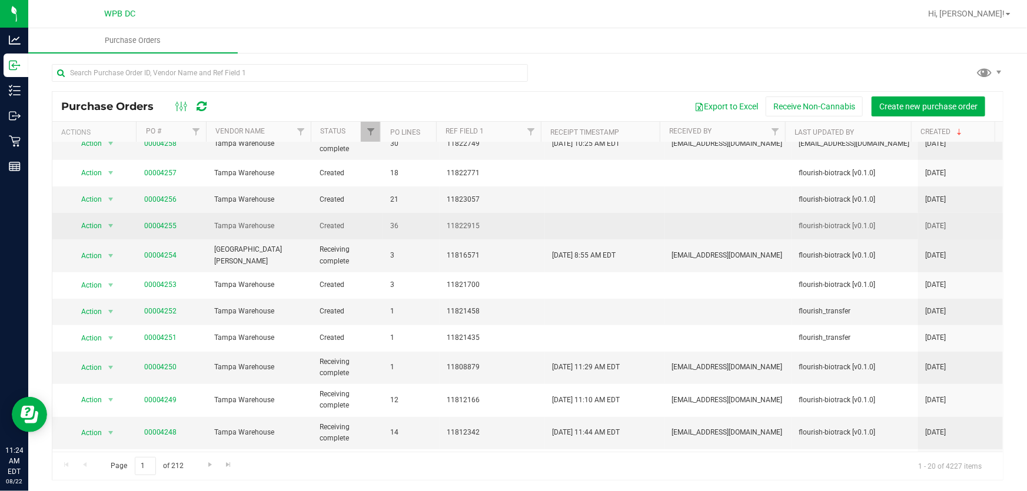
scroll to position [214, 0]
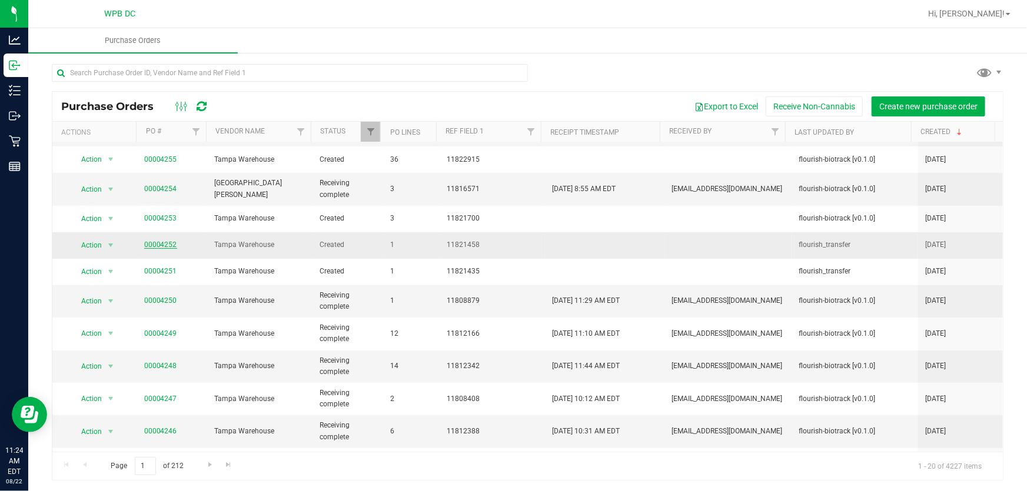
click at [150, 242] on link "00004252" at bounding box center [160, 245] width 33 height 8
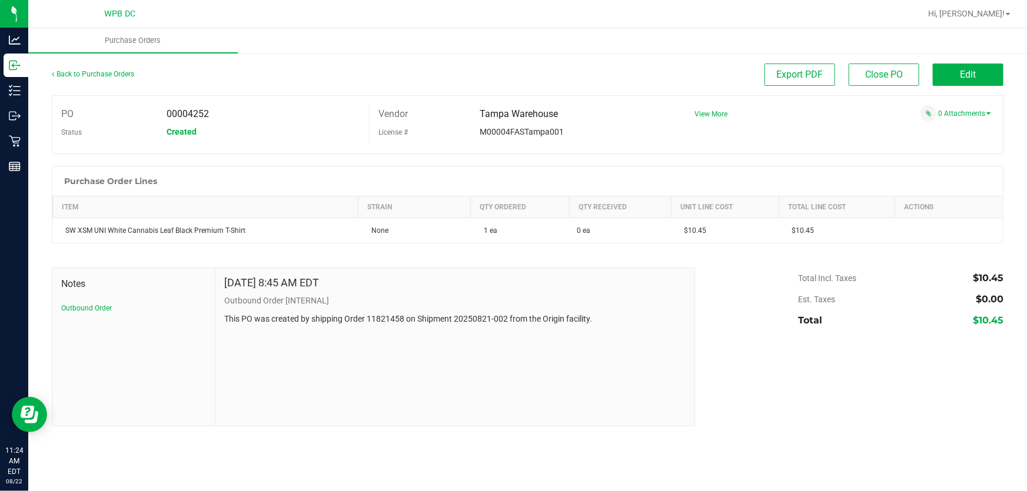
click at [82, 68] on div "Back to Purchase Orders" at bounding box center [171, 74] width 238 height 21
click at [81, 72] on link "Back to Purchase Orders" at bounding box center [93, 74] width 82 height 8
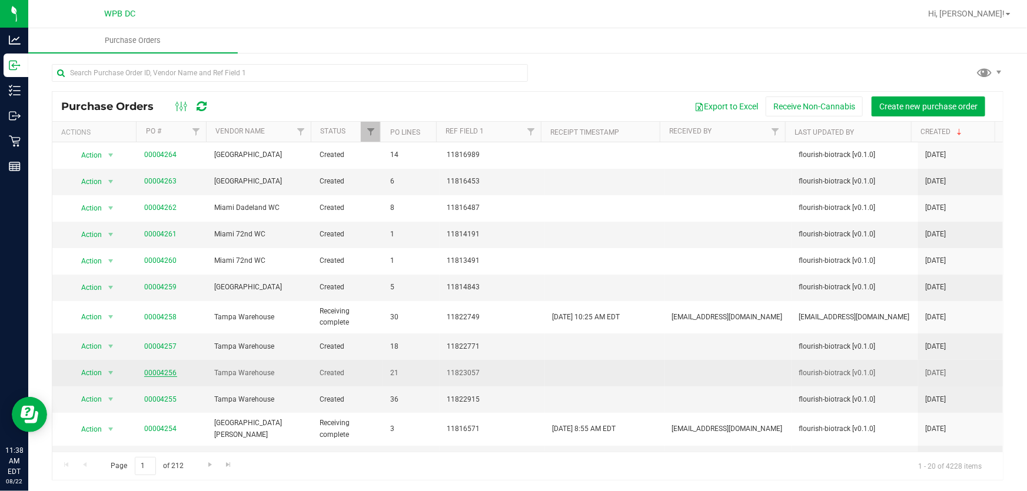
click at [151, 371] on link "00004256" at bounding box center [160, 373] width 33 height 8
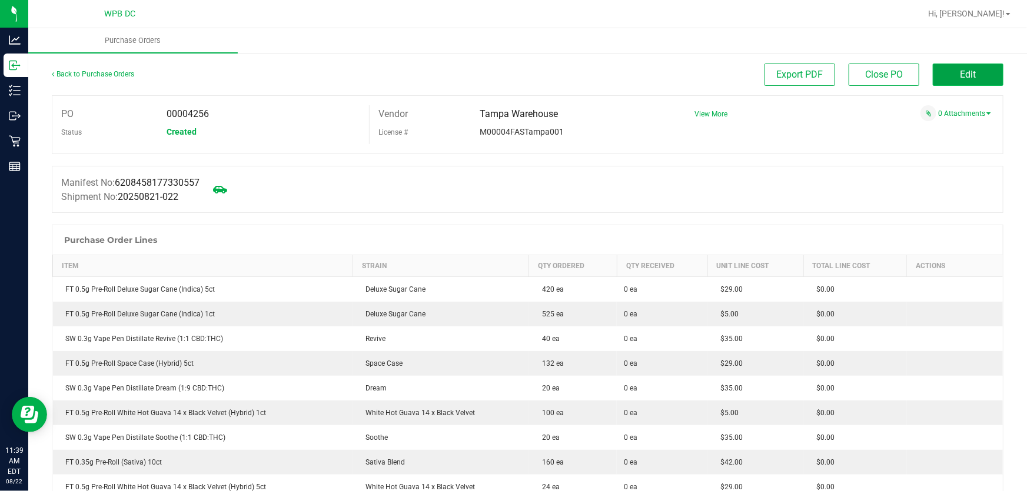
click at [957, 81] on button "Edit" at bounding box center [968, 75] width 71 height 22
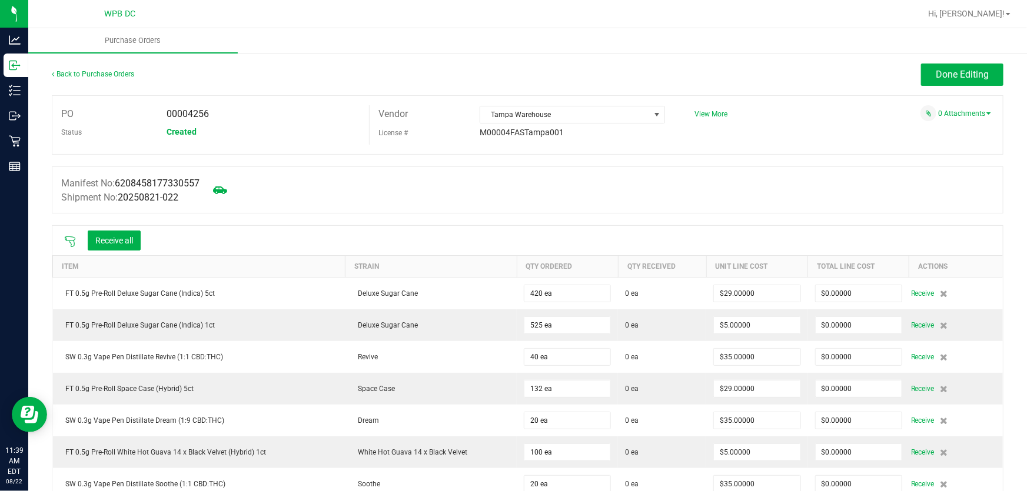
click at [72, 241] on icon at bounding box center [70, 242] width 11 height 11
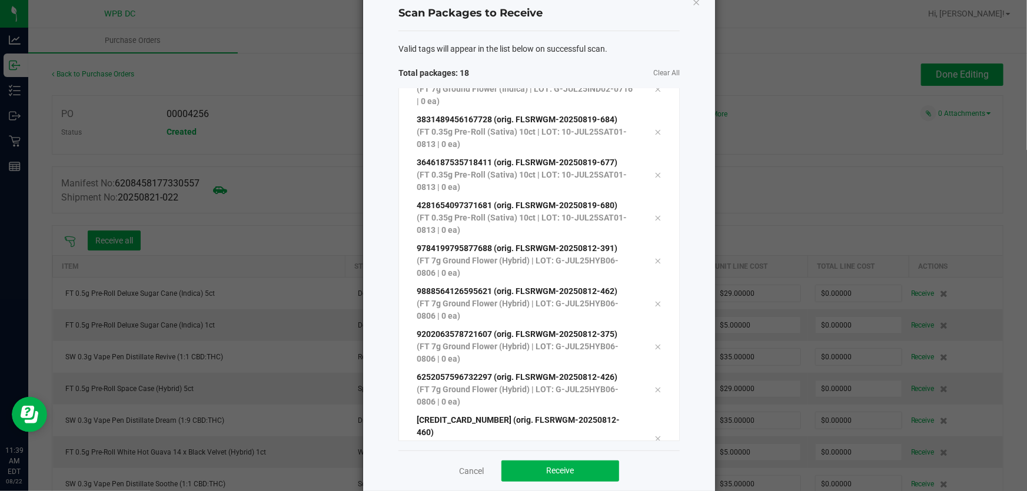
scroll to position [48, 0]
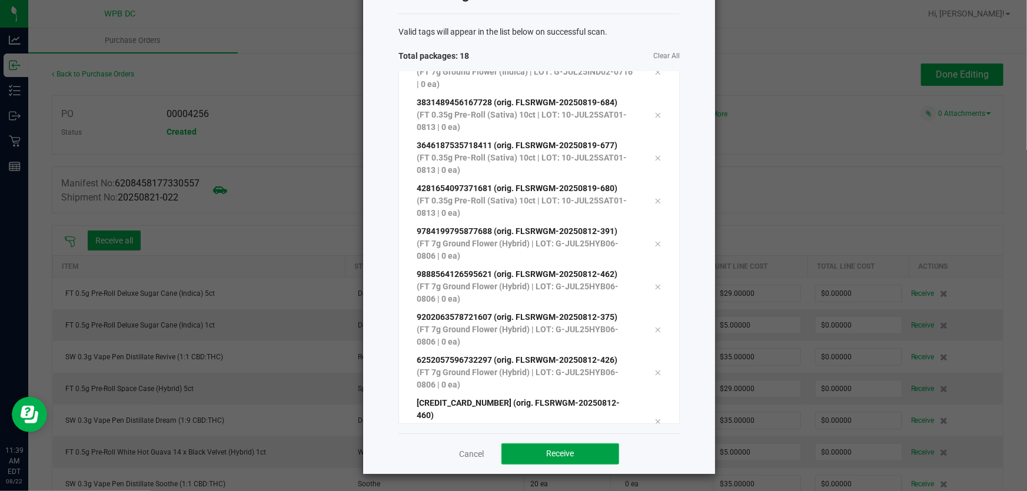
click at [560, 450] on span "Receive" at bounding box center [561, 453] width 28 height 9
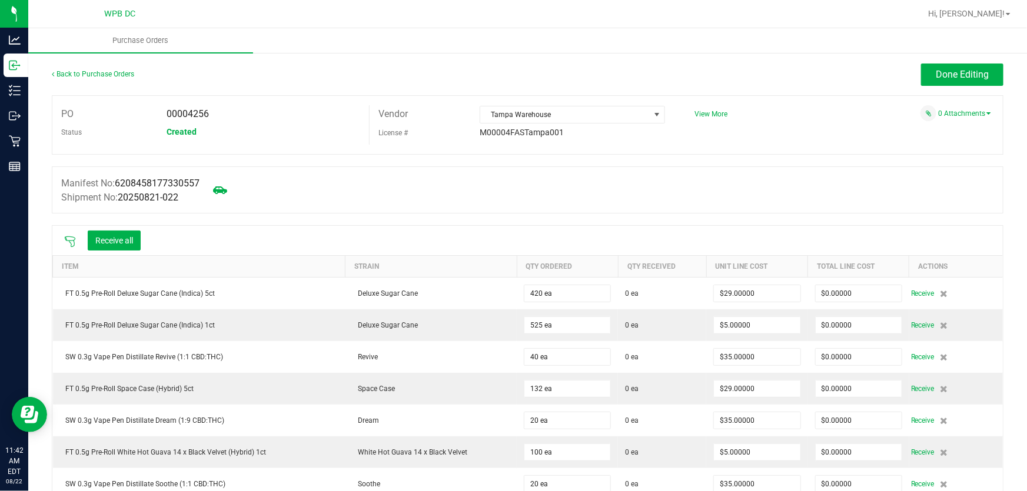
click at [70, 240] on icon at bounding box center [70, 242] width 12 height 12
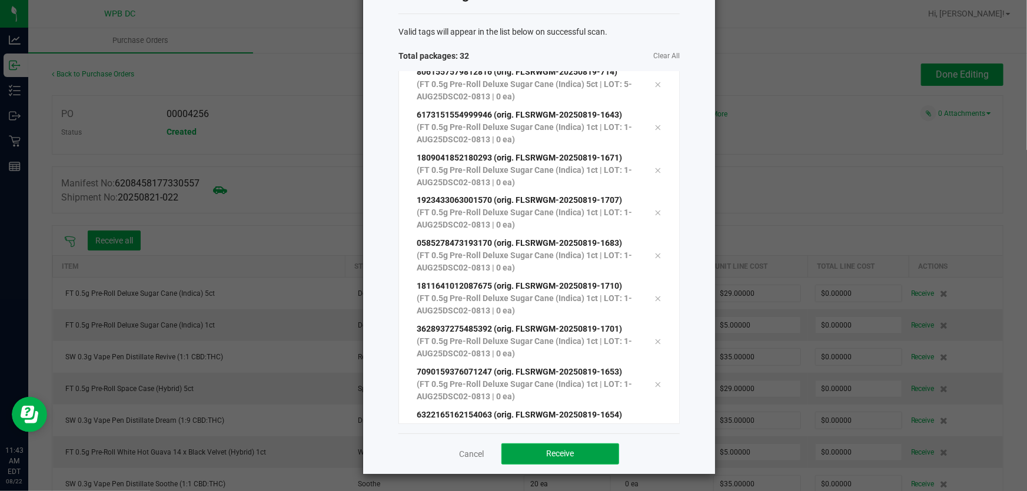
click at [560, 453] on span "Receive" at bounding box center [561, 453] width 28 height 9
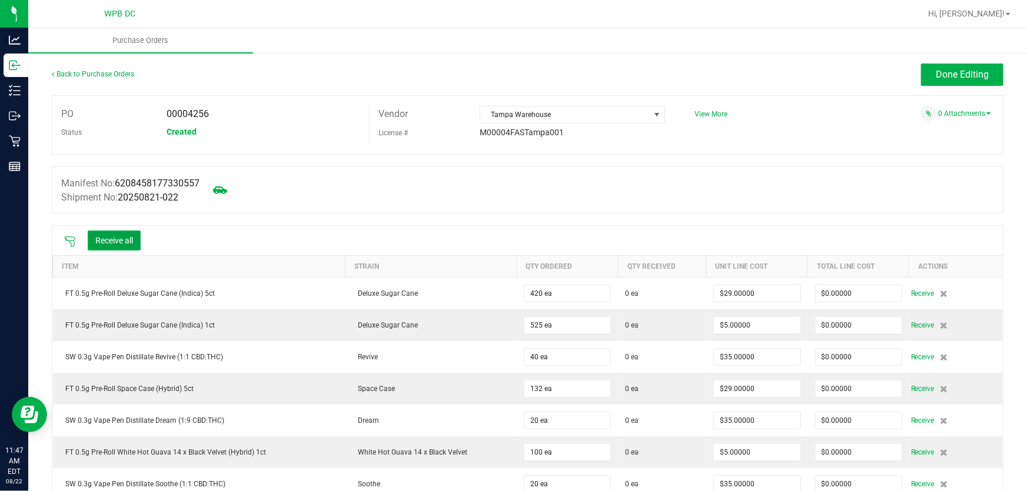
click at [104, 243] on button "Receive all" at bounding box center [114, 241] width 53 height 20
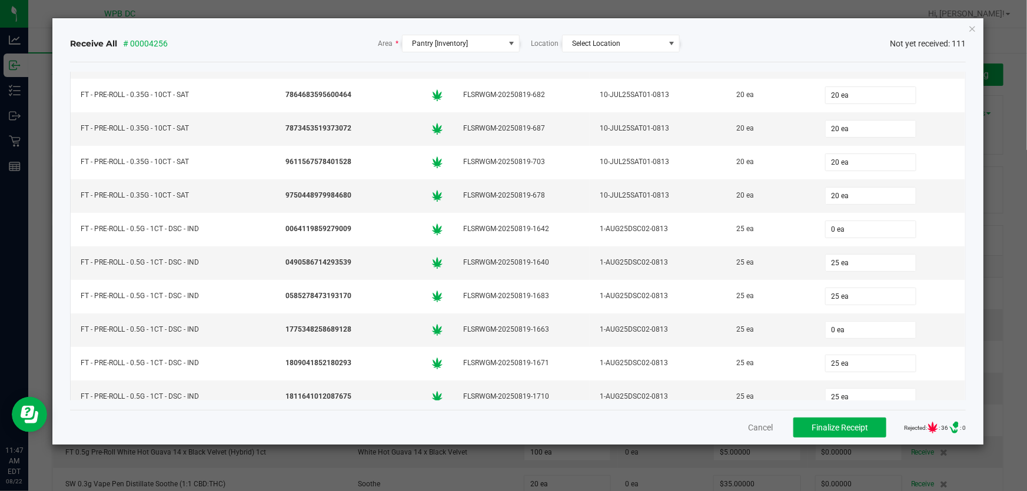
scroll to position [321, 0]
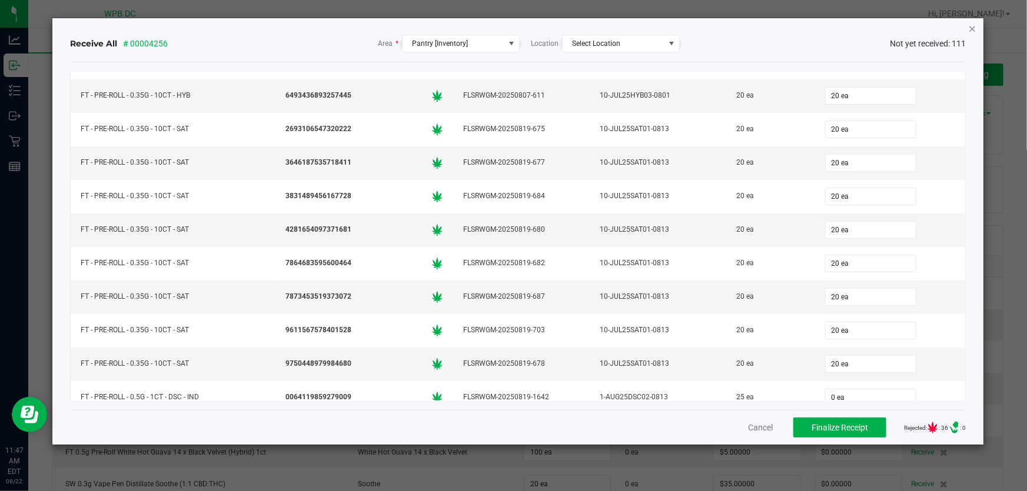
click at [972, 23] on icon "Close" at bounding box center [972, 28] width 8 height 14
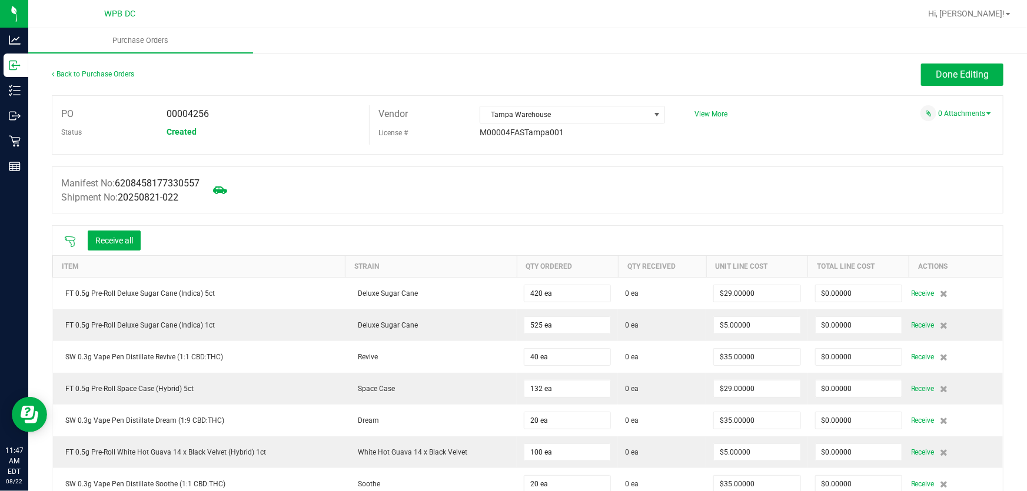
click at [66, 245] on icon at bounding box center [70, 242] width 12 height 12
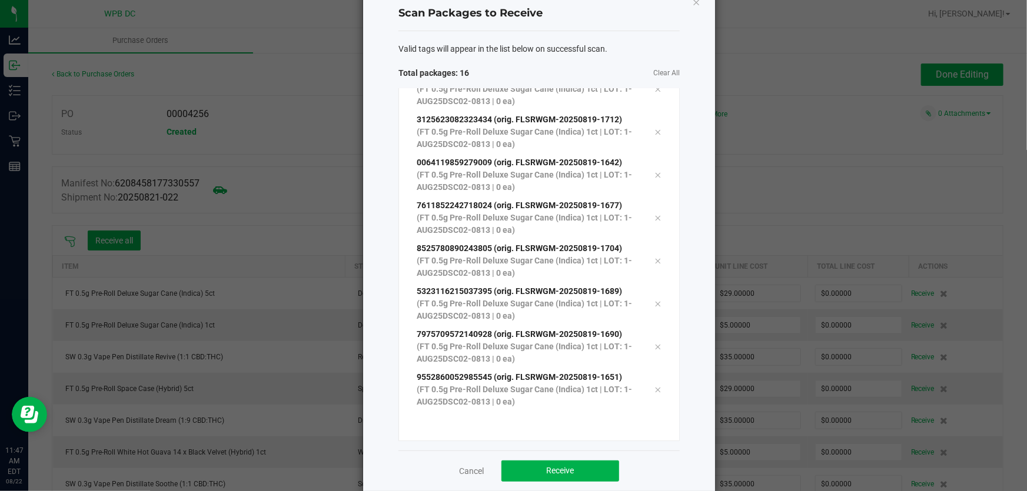
scroll to position [48, 0]
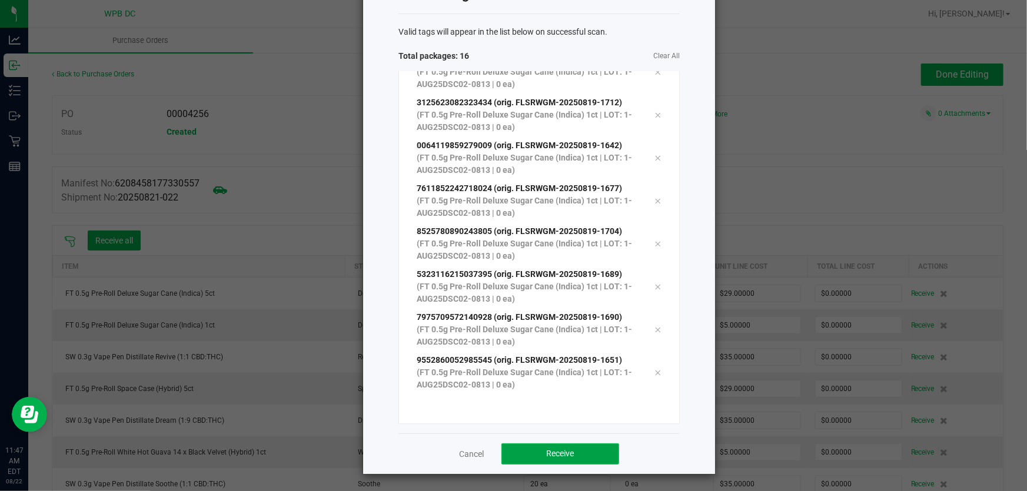
click at [568, 454] on span "Receive" at bounding box center [561, 453] width 28 height 9
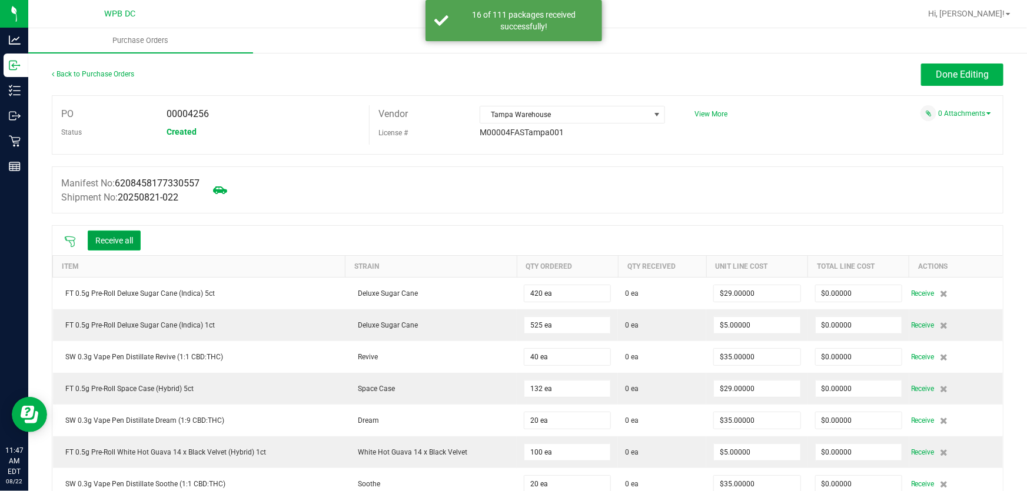
click at [109, 241] on button "Receive all" at bounding box center [114, 241] width 53 height 20
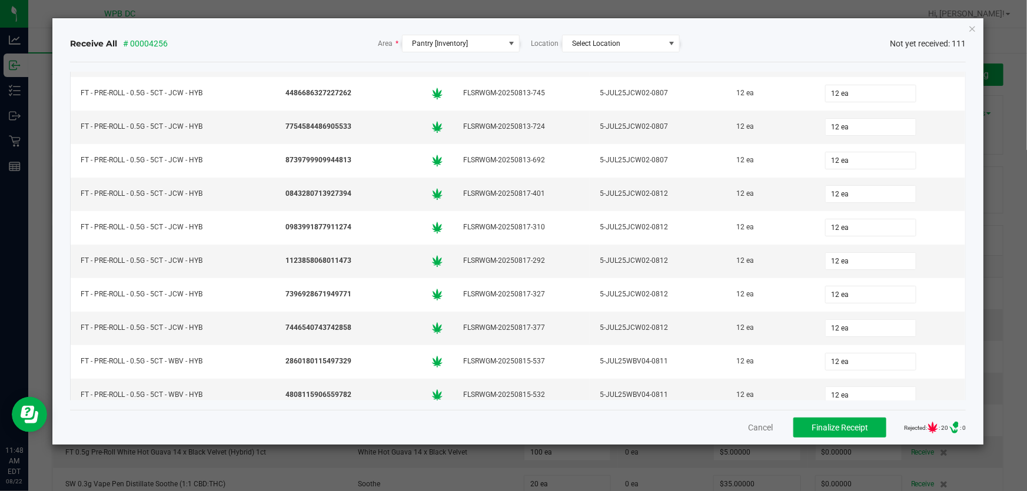
scroll to position [2782, 0]
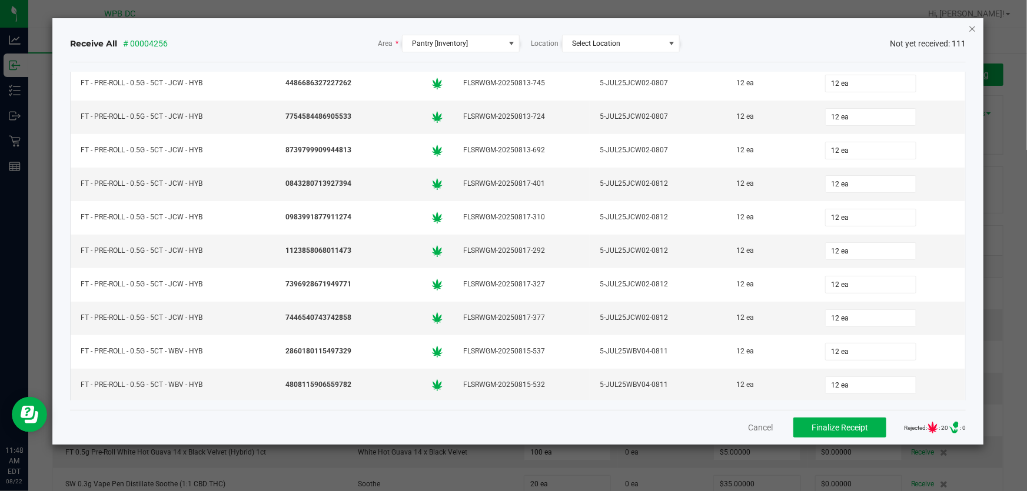
click at [974, 29] on icon "Close" at bounding box center [972, 28] width 8 height 14
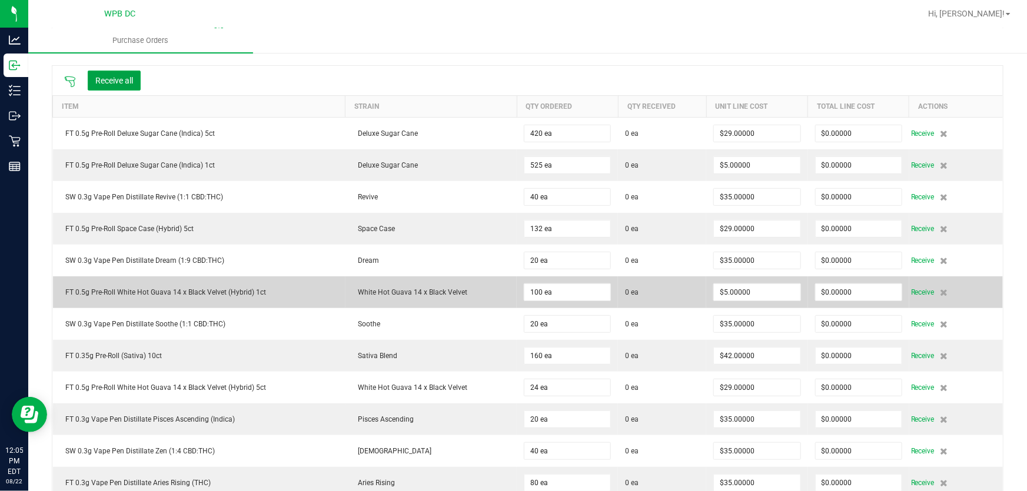
scroll to position [0, 0]
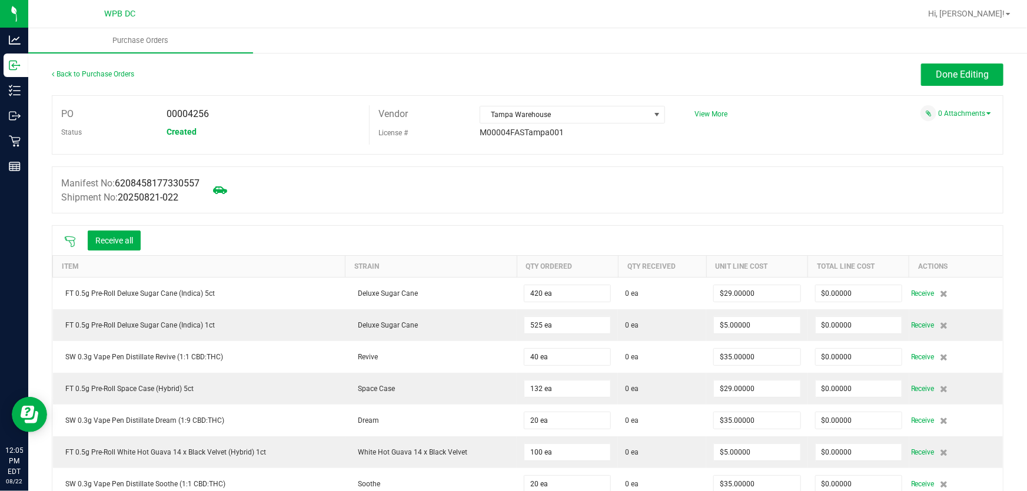
click at [68, 241] on icon at bounding box center [70, 242] width 12 height 12
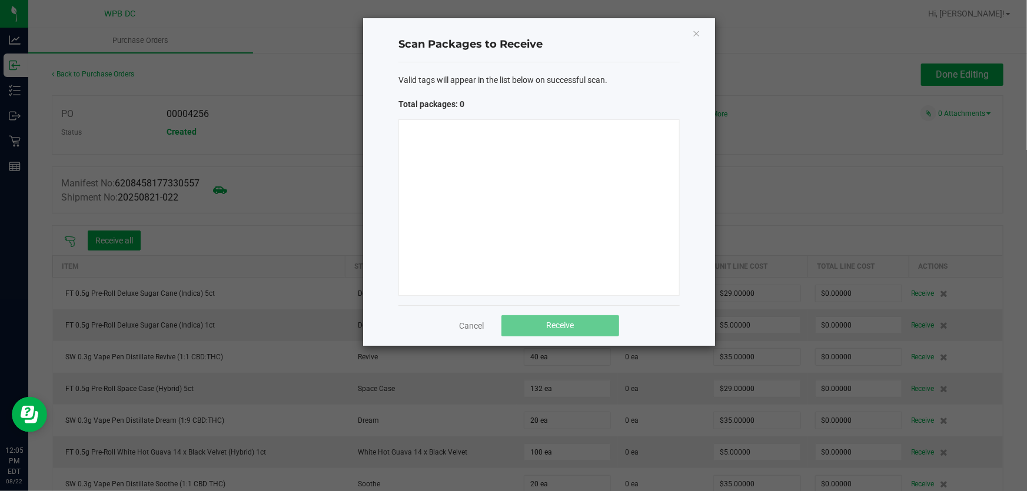
click at [585, 165] on div at bounding box center [538, 207] width 281 height 177
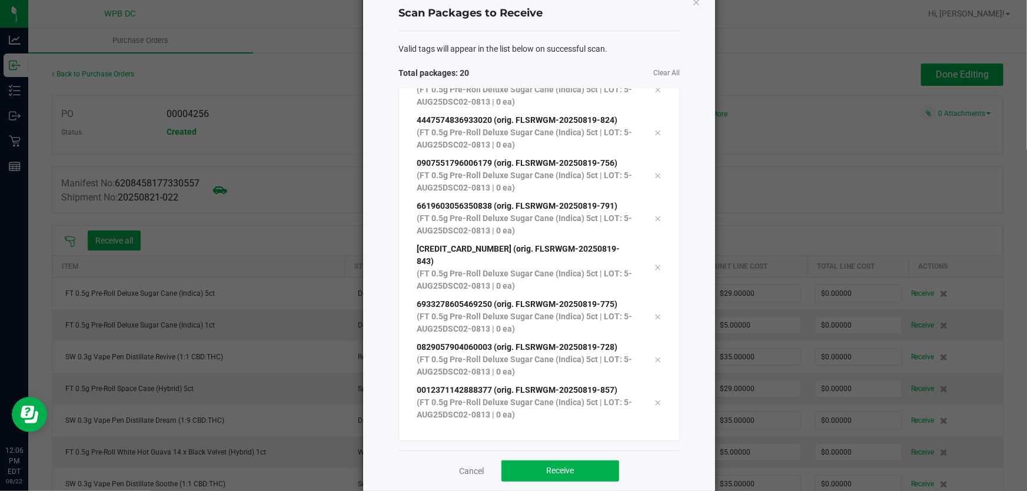
scroll to position [48, 0]
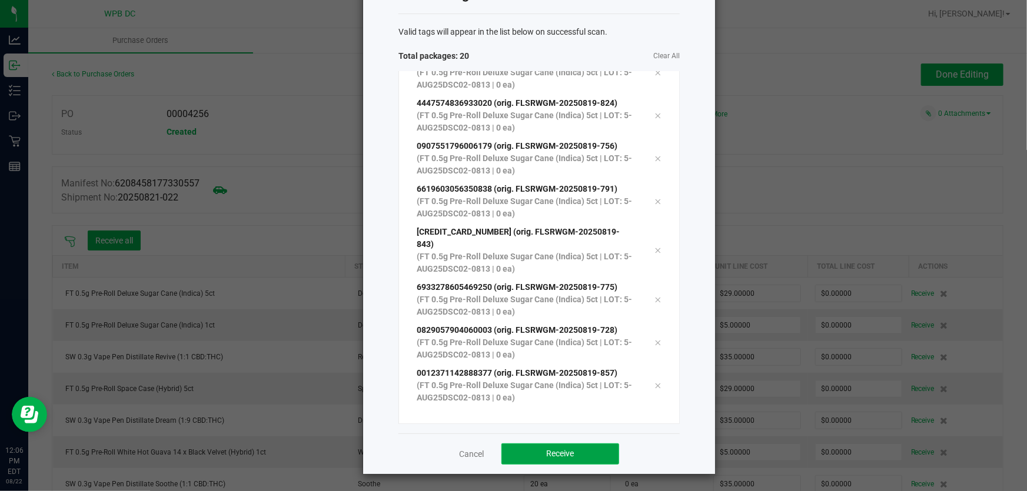
click at [596, 444] on button "Receive" at bounding box center [560, 454] width 118 height 21
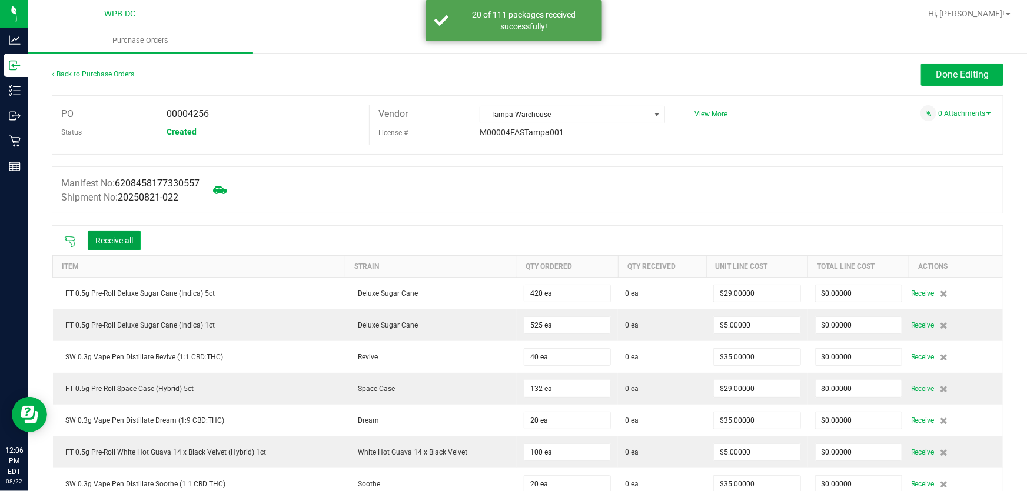
click at [114, 245] on button "Receive all" at bounding box center [114, 241] width 53 height 20
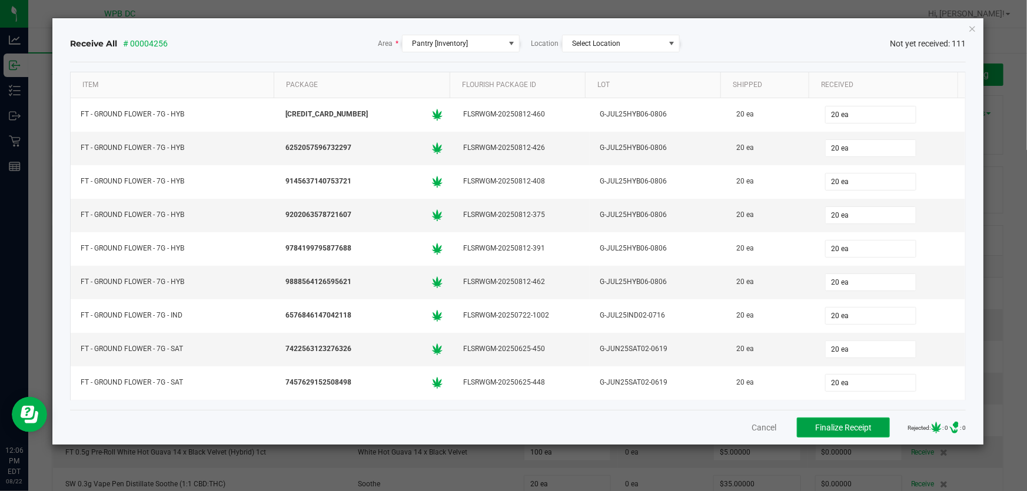
click at [849, 423] on span "Finalize Receipt" at bounding box center [843, 427] width 56 height 9
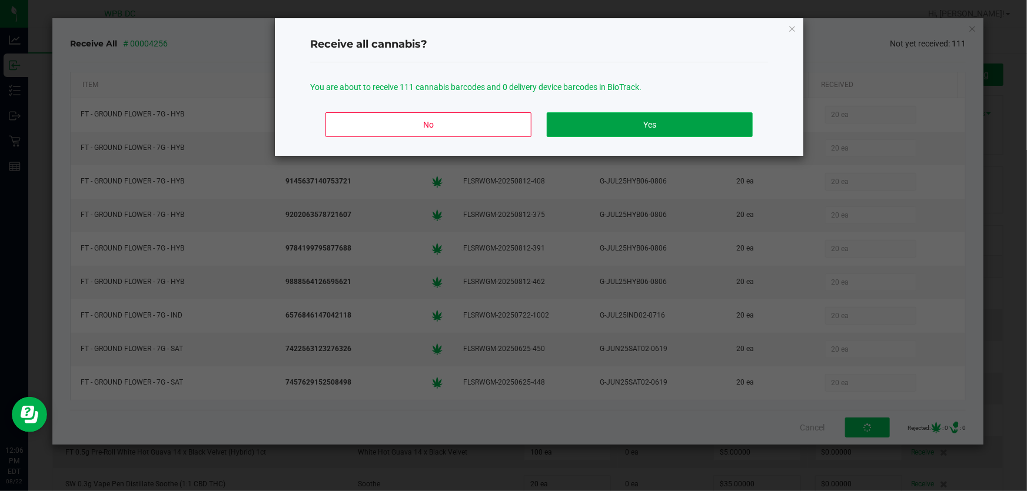
click at [701, 122] on button "Yes" at bounding box center [650, 124] width 206 height 25
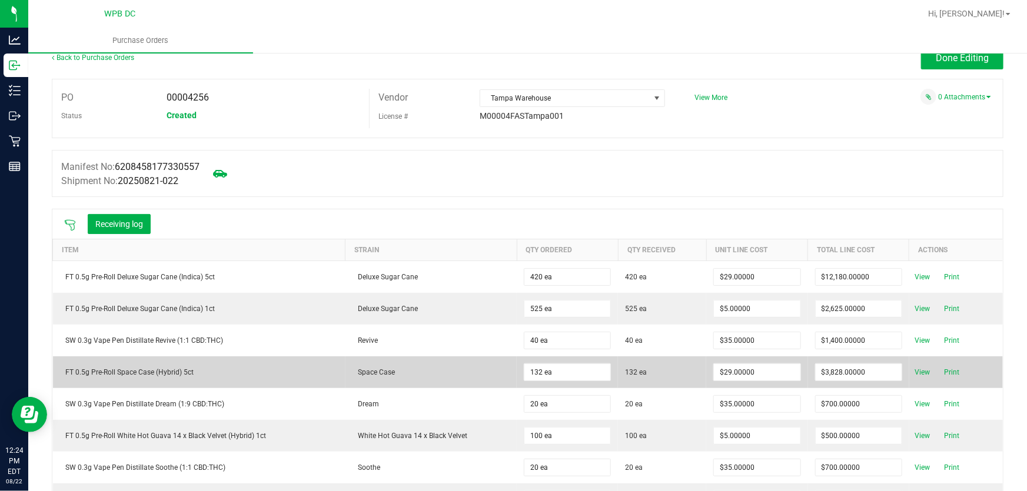
scroll to position [0, 0]
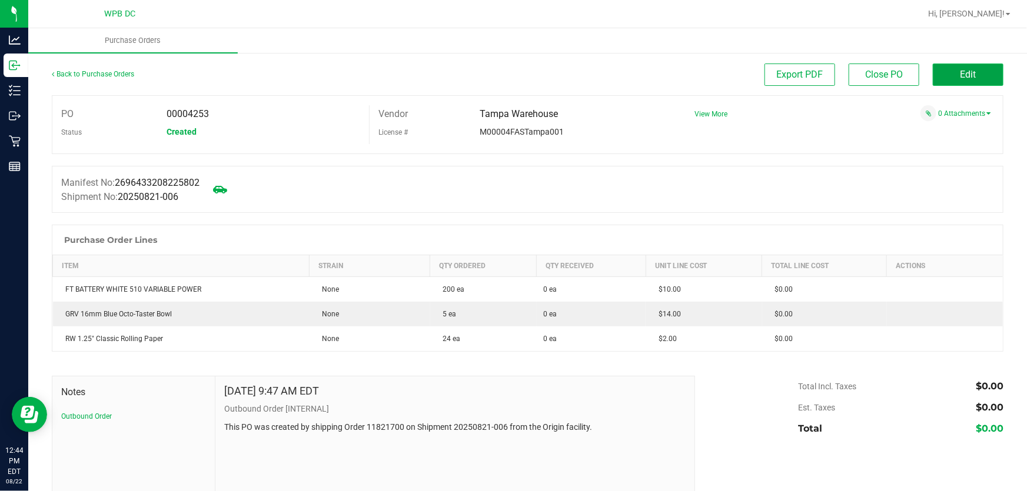
click at [973, 78] on button "Edit" at bounding box center [968, 75] width 71 height 22
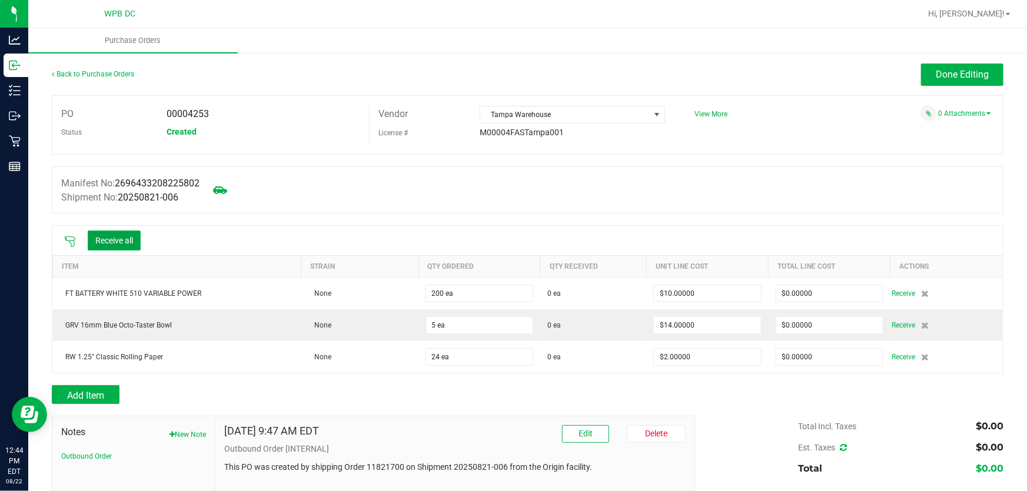
click at [121, 240] on button "Receive all" at bounding box center [114, 241] width 53 height 20
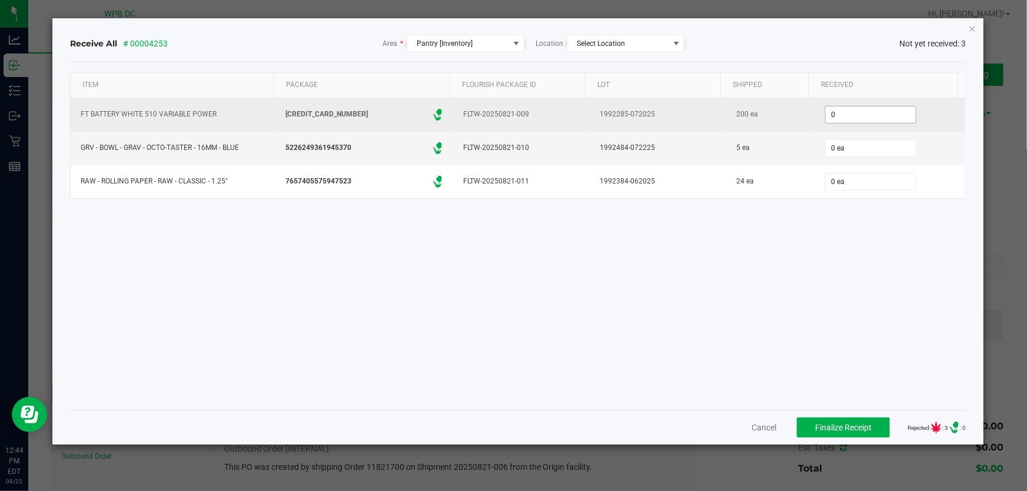
click at [869, 119] on input "0" at bounding box center [871, 115] width 90 height 16
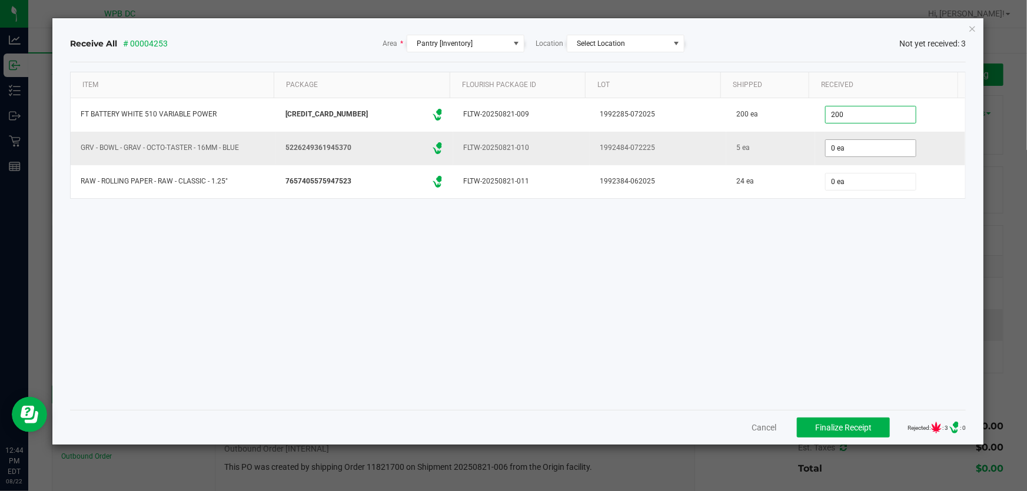
type input "200 ea"
click at [849, 147] on input "0" at bounding box center [871, 148] width 90 height 16
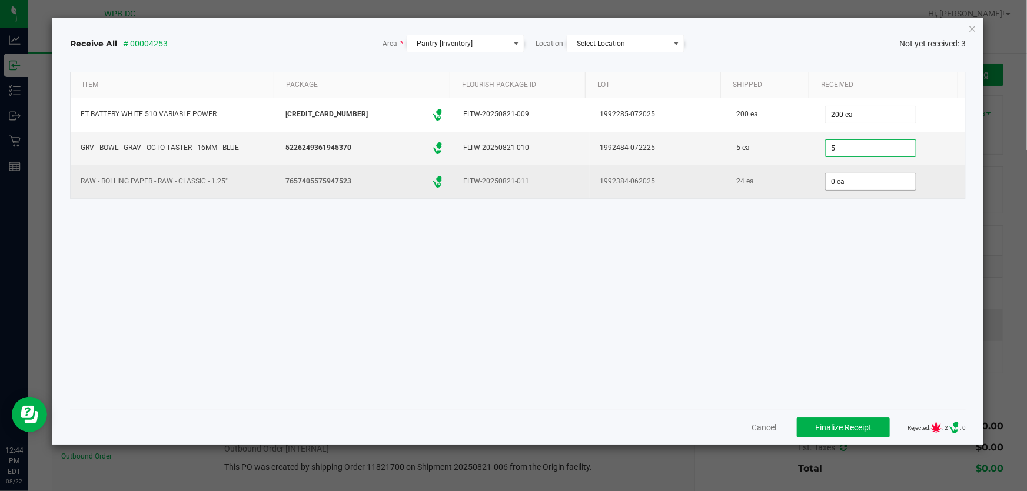
type input "5 ea"
click at [853, 178] on input "0" at bounding box center [871, 182] width 90 height 16
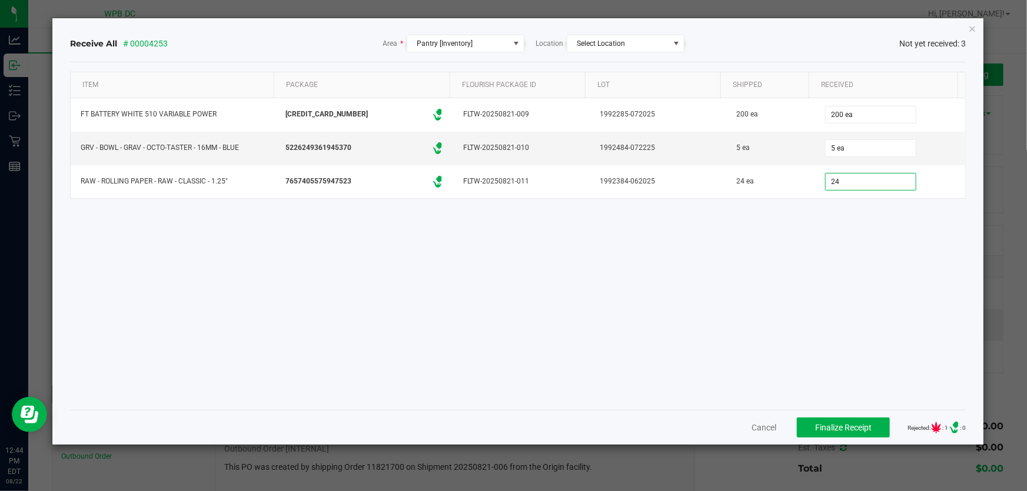
type input "24 ea"
drag, startPoint x: 881, startPoint y: 319, endPoint x: 871, endPoint y: 310, distance: 13.8
click at [881, 318] on div "Item Package Flourish Package ID Lot Shipped Received FT BATTERY WHITE 510 VARI…" at bounding box center [518, 236] width 896 height 329
click at [851, 435] on button "Finalize Receipt" at bounding box center [843, 428] width 93 height 20
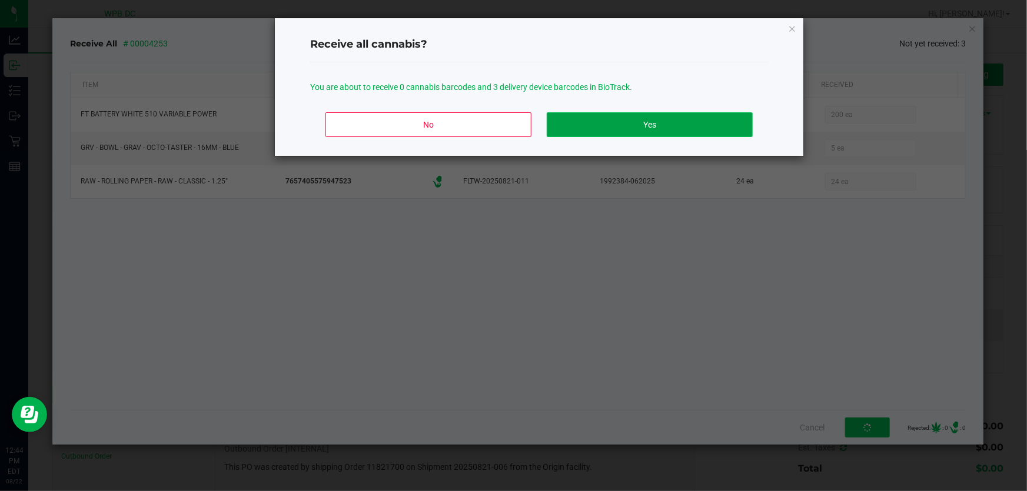
click at [684, 124] on button "Yes" at bounding box center [650, 124] width 206 height 25
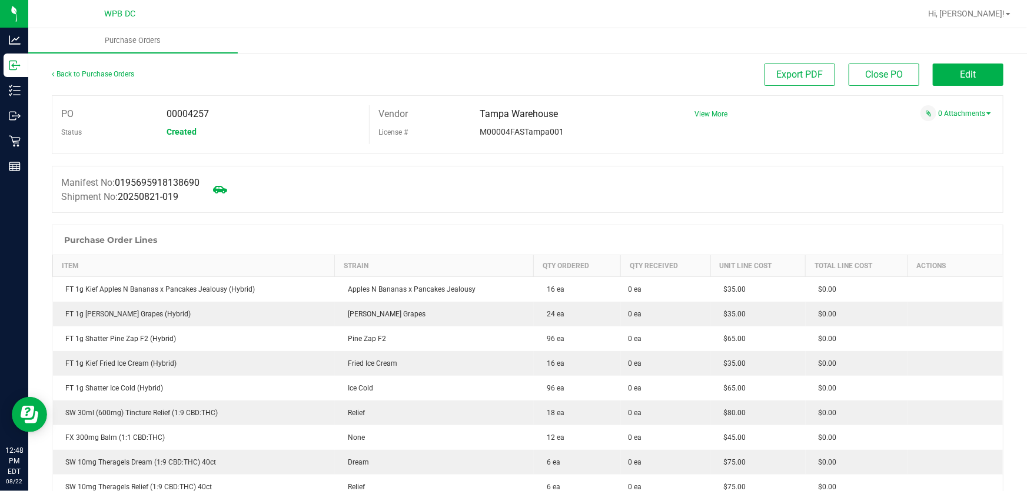
click at [86, 69] on div "Back to Purchase Orders" at bounding box center [171, 74] width 238 height 21
click at [86, 71] on link "Back to Purchase Orders" at bounding box center [93, 74] width 82 height 8
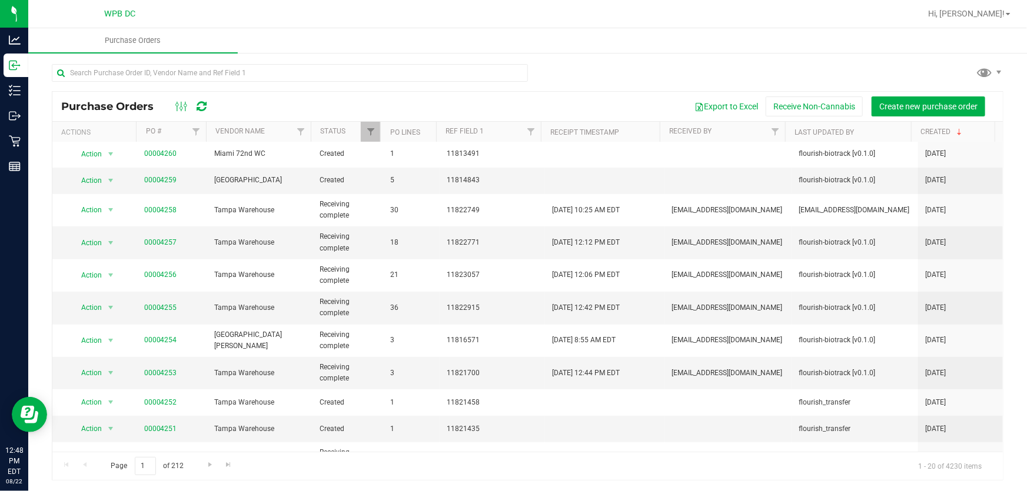
scroll to position [214, 0]
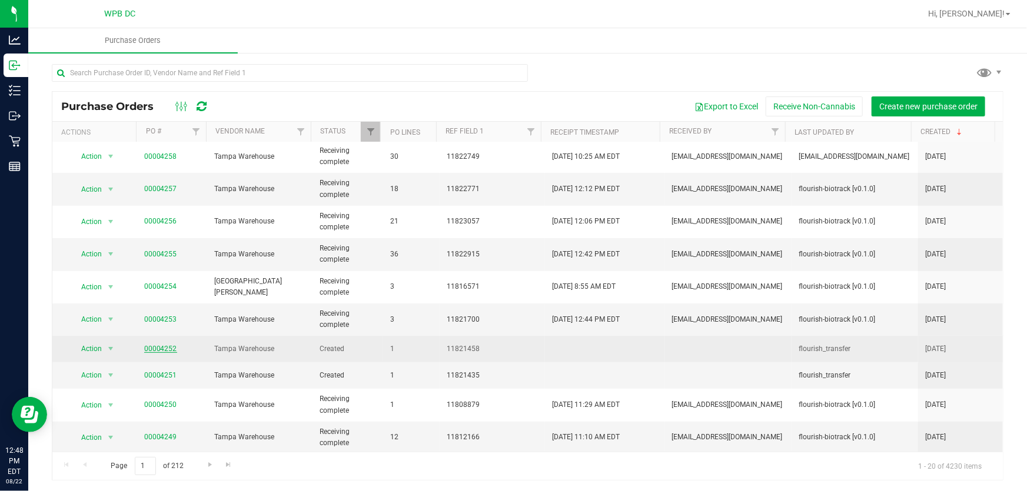
click at [151, 347] on link "00004252" at bounding box center [160, 349] width 33 height 8
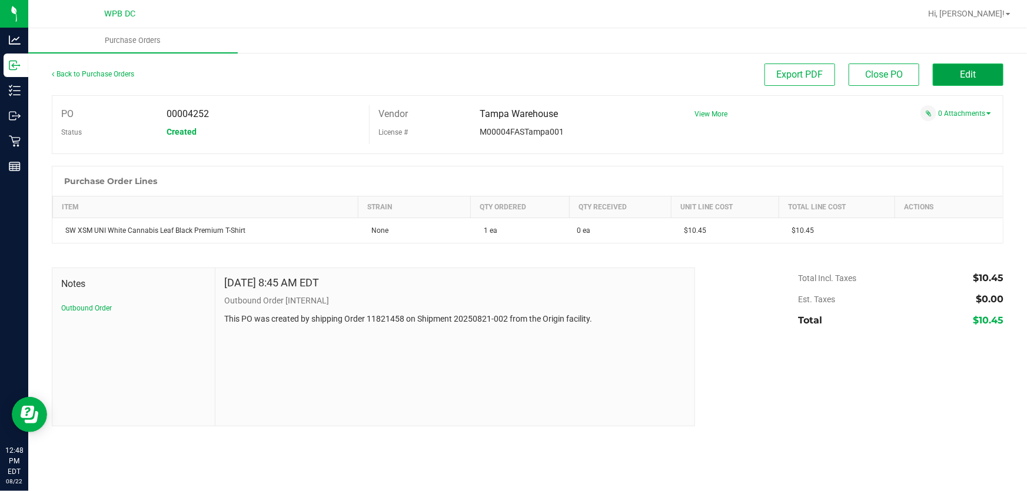
click at [978, 67] on button "Edit" at bounding box center [968, 75] width 71 height 22
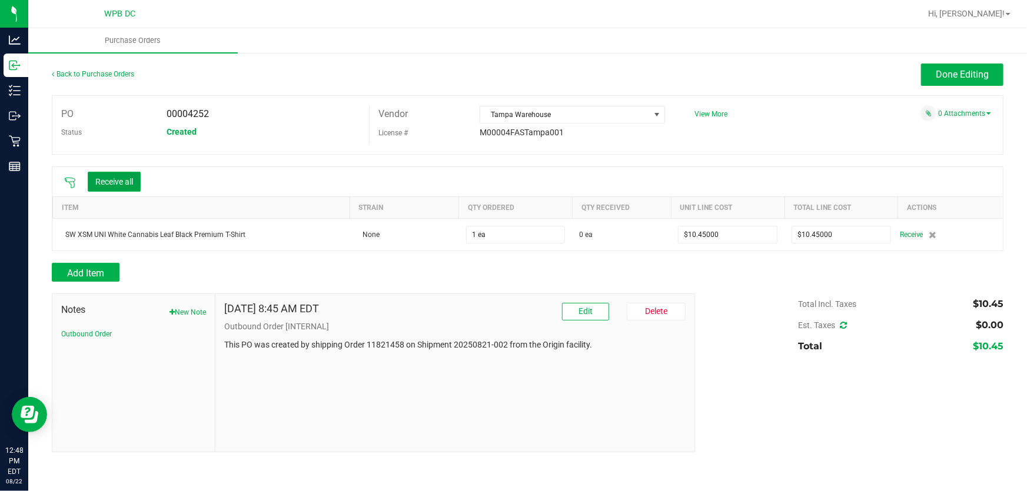
click at [118, 178] on button "Receive all" at bounding box center [114, 182] width 53 height 20
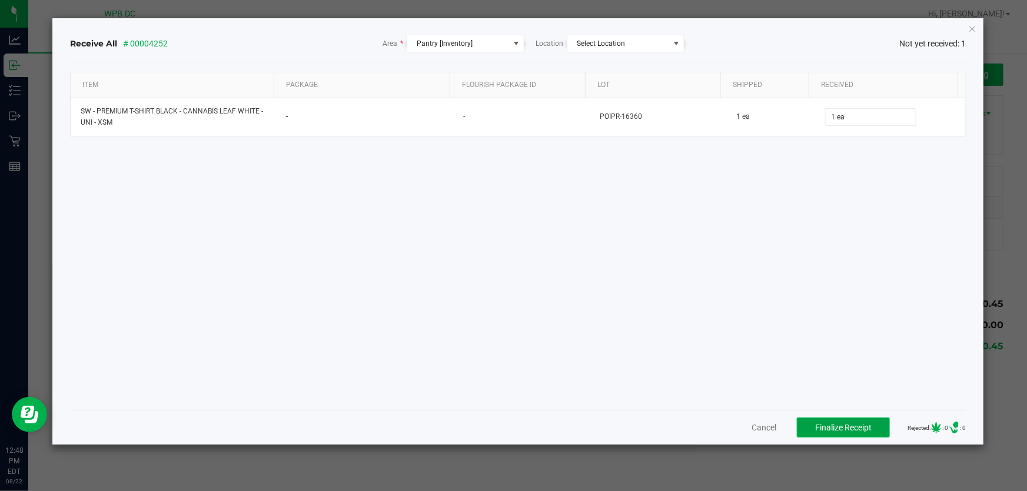
click at [863, 429] on button "Finalize Receipt" at bounding box center [843, 428] width 93 height 20
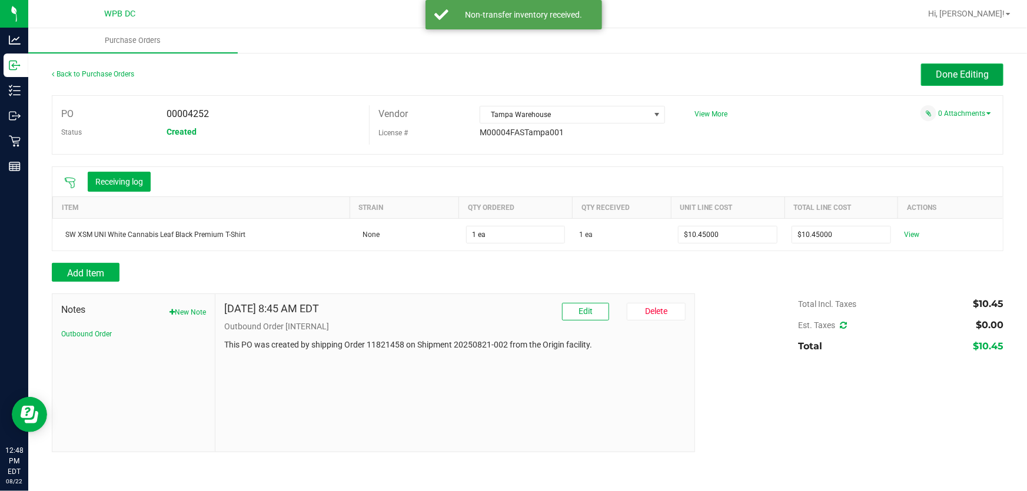
click at [959, 75] on span "Done Editing" at bounding box center [962, 74] width 53 height 11
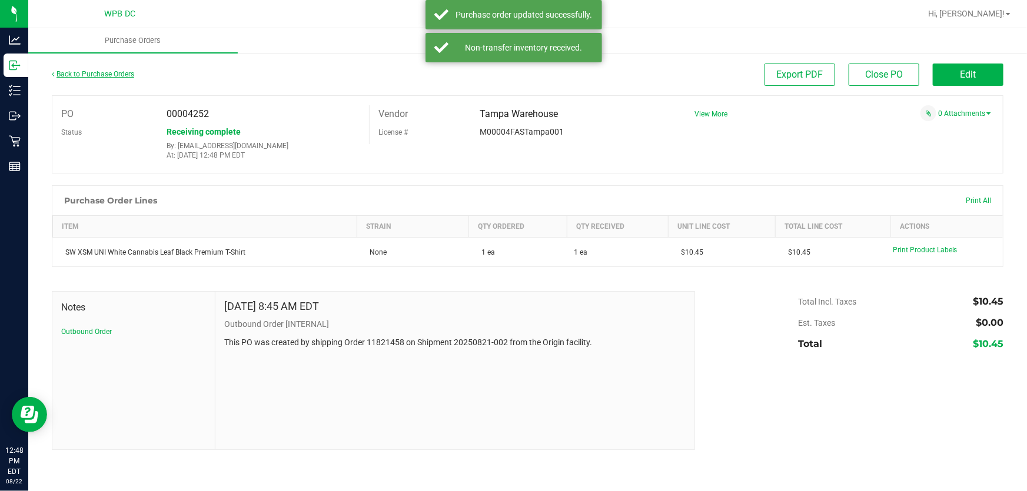
click at [95, 75] on link "Back to Purchase Orders" at bounding box center [93, 74] width 82 height 8
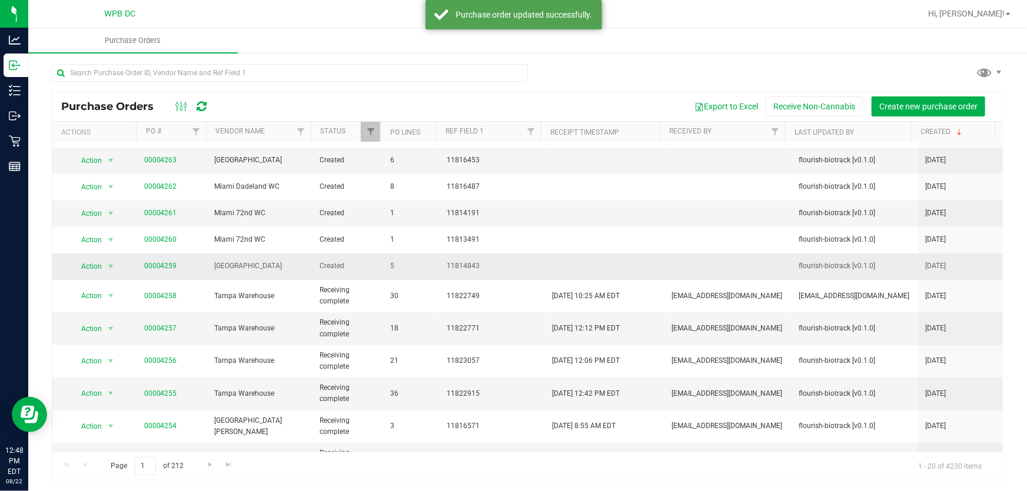
scroll to position [214, 0]
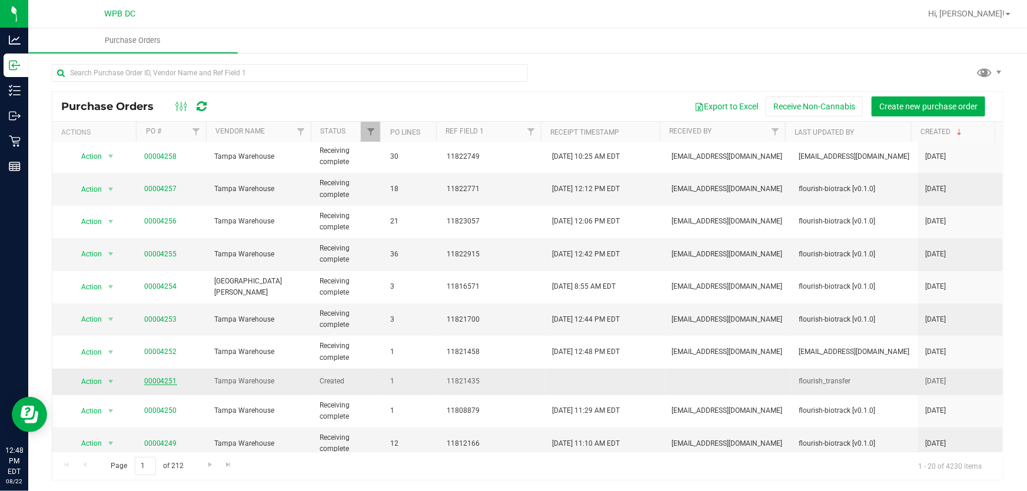
click at [155, 380] on link "00004251" at bounding box center [160, 381] width 33 height 8
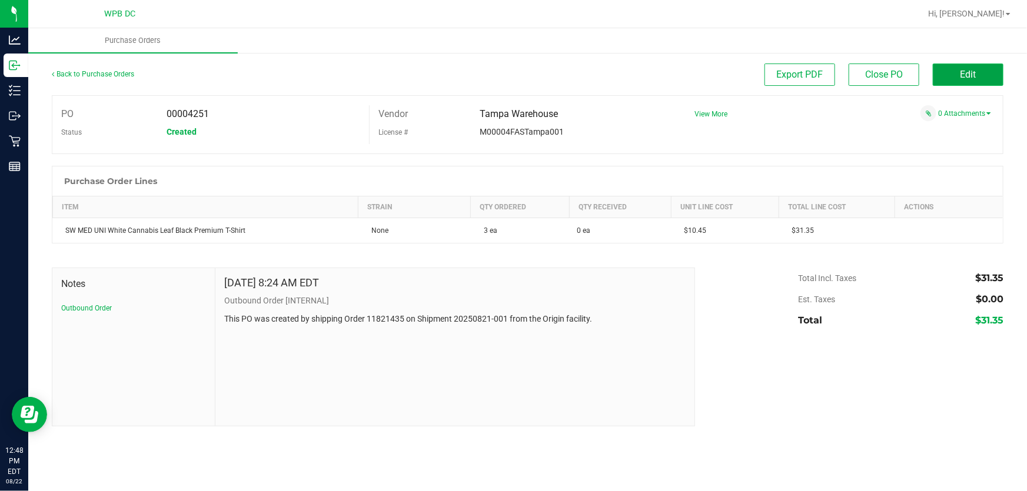
click at [977, 76] on button "Edit" at bounding box center [968, 75] width 71 height 22
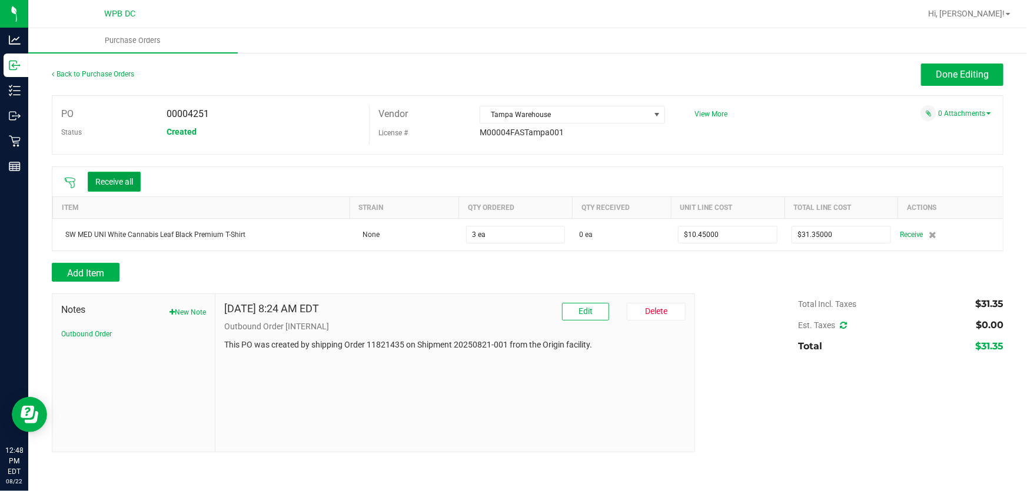
click at [136, 187] on button "Receive all" at bounding box center [114, 182] width 53 height 20
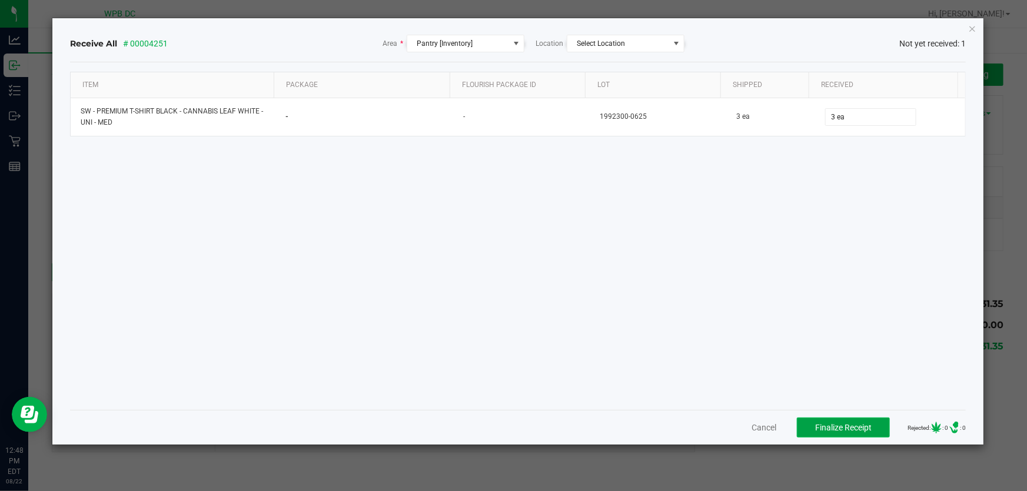
click at [852, 423] on span "Finalize Receipt" at bounding box center [843, 427] width 56 height 9
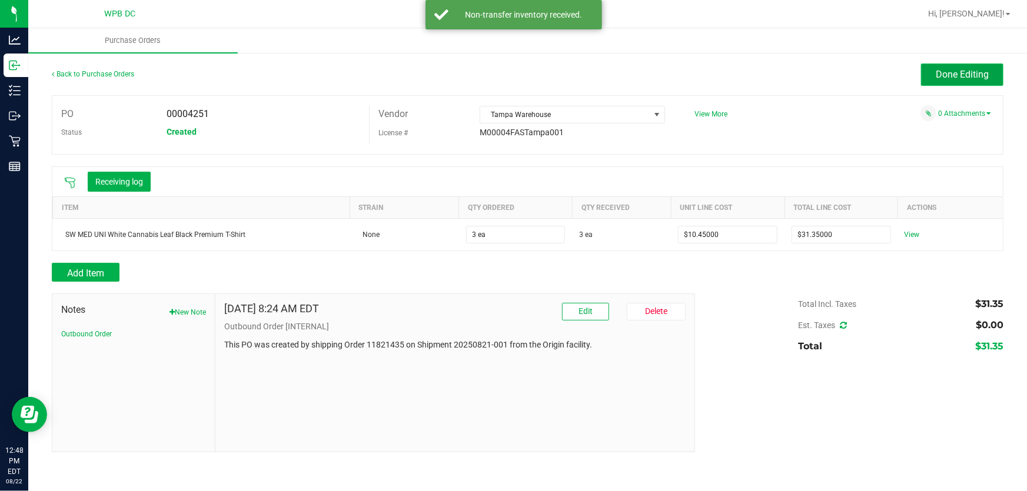
click at [990, 81] on button "Done Editing" at bounding box center [962, 75] width 82 height 22
